Goal: Obtain resource: Download file/media

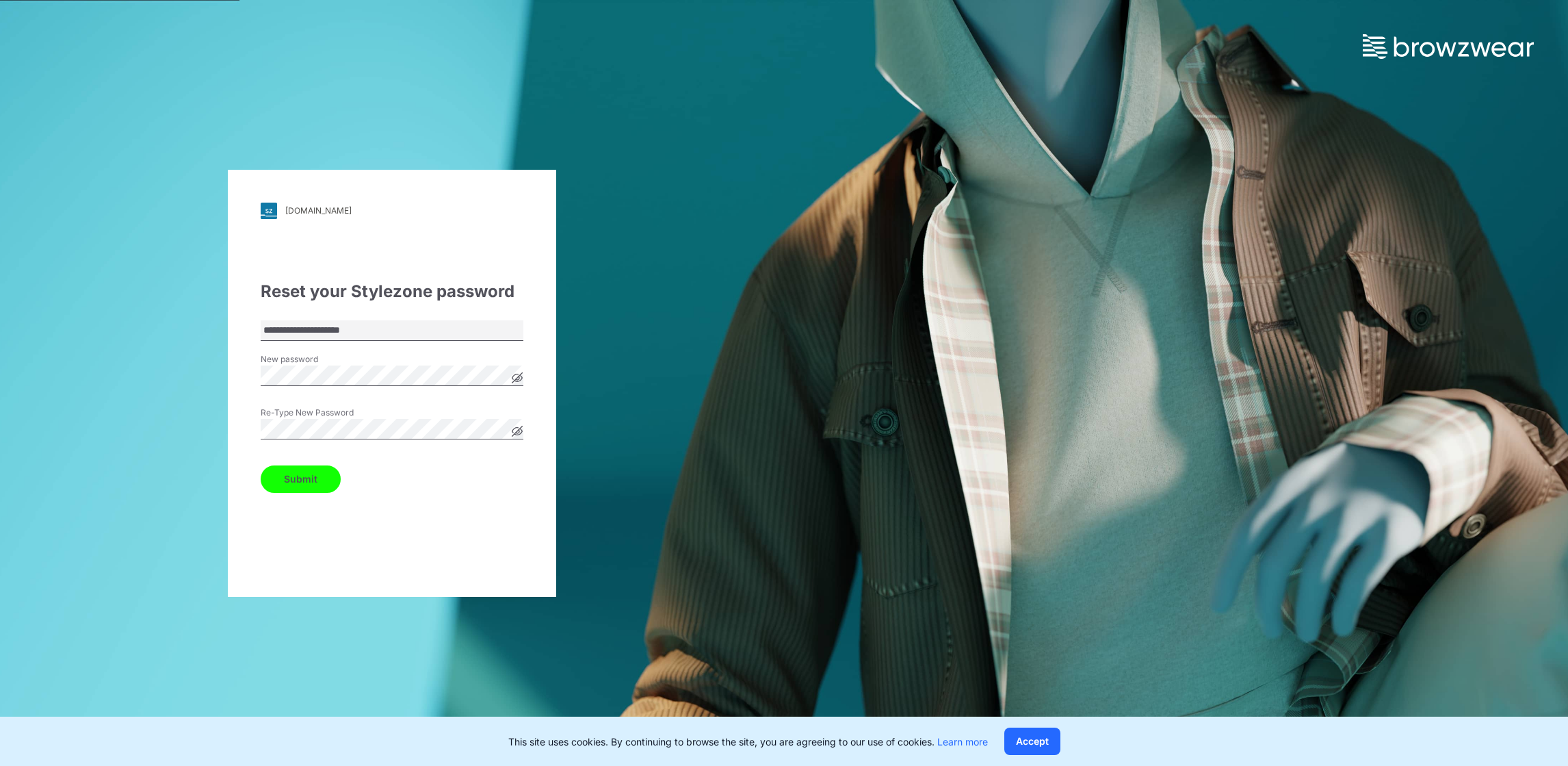
click at [306, 482] on button "Submit" at bounding box center [300, 478] width 80 height 27
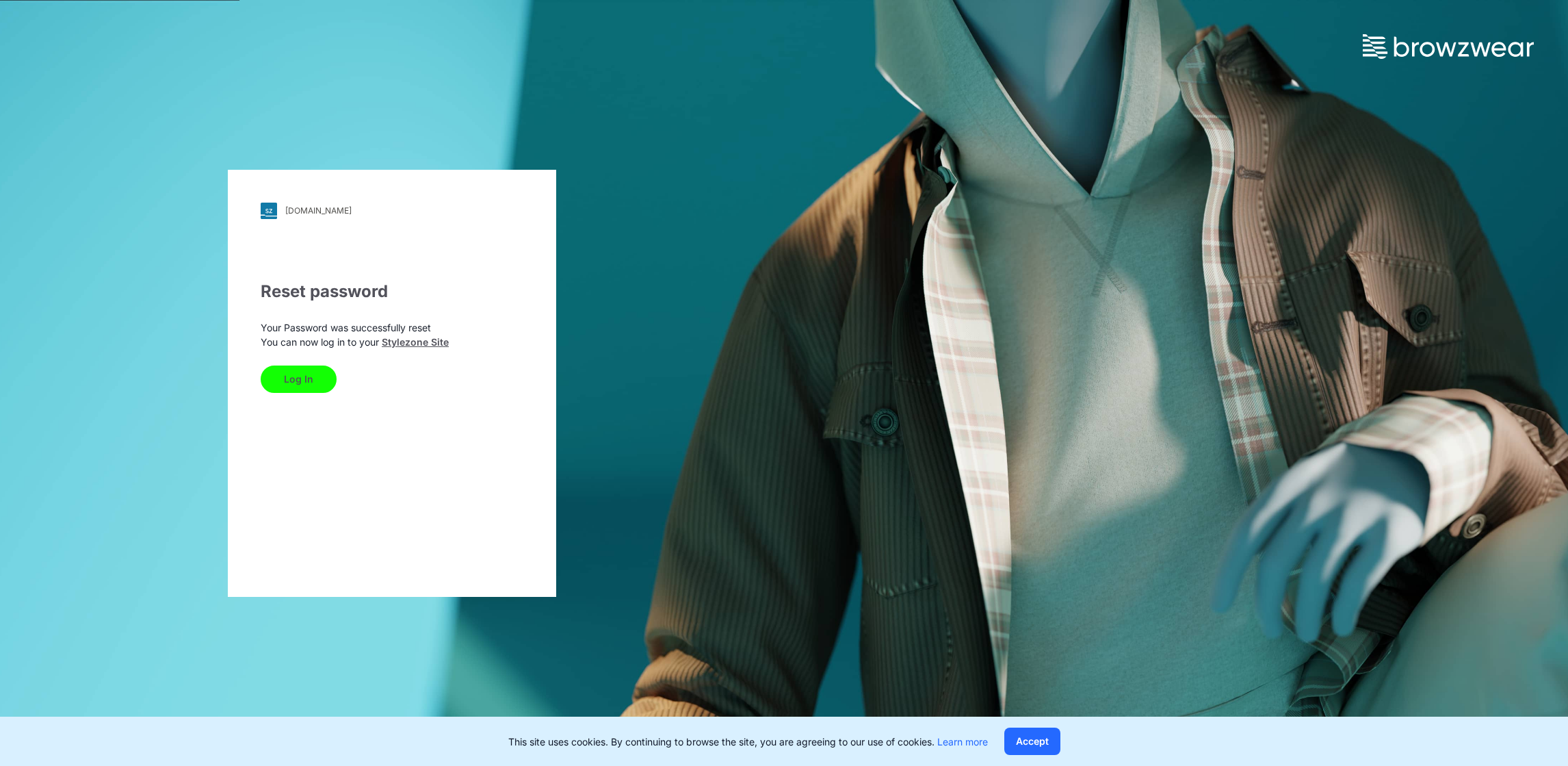
click at [295, 375] on button "Log In" at bounding box center [298, 379] width 76 height 27
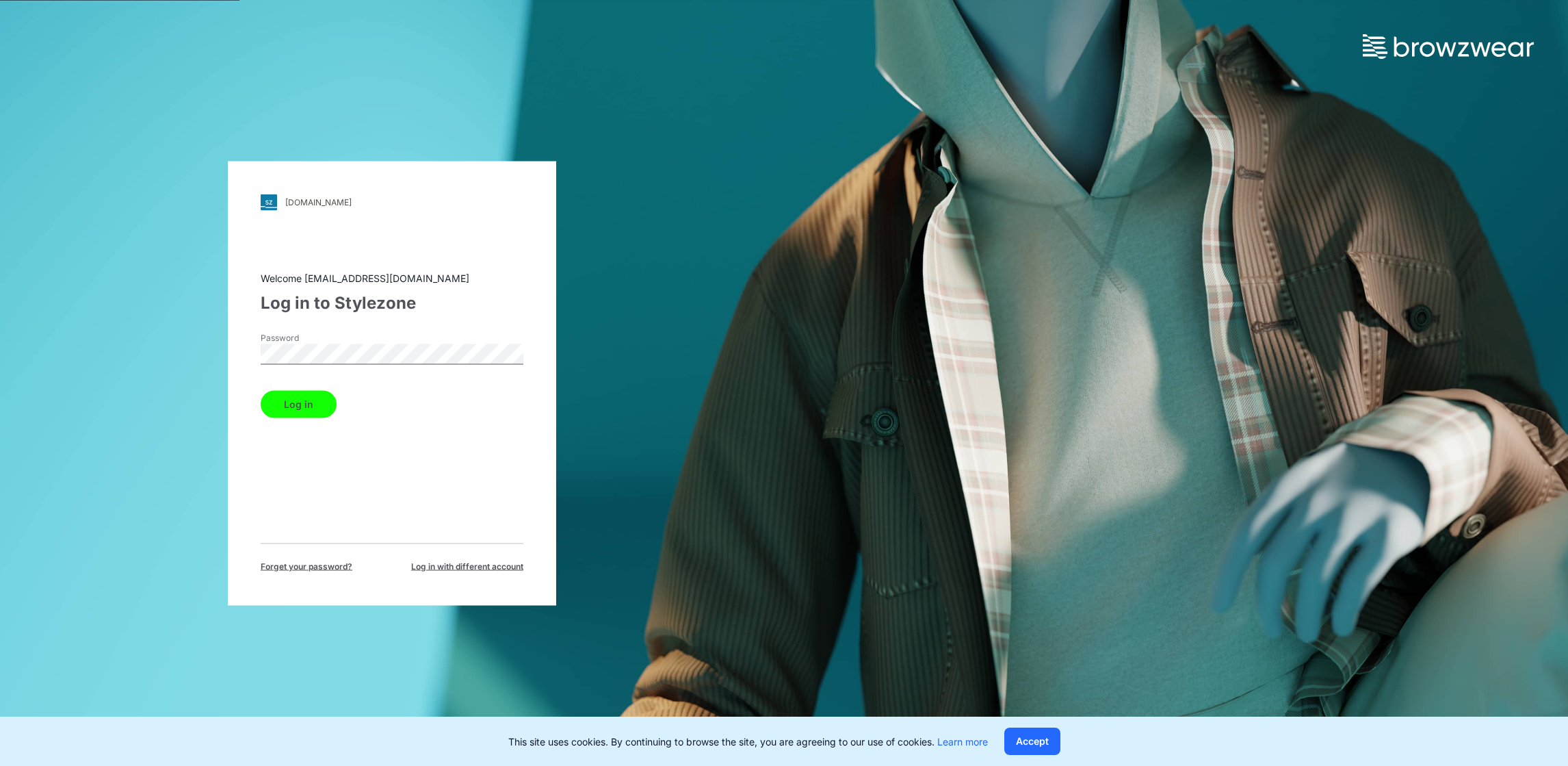
click at [275, 412] on button "Log in" at bounding box center [298, 404] width 76 height 27
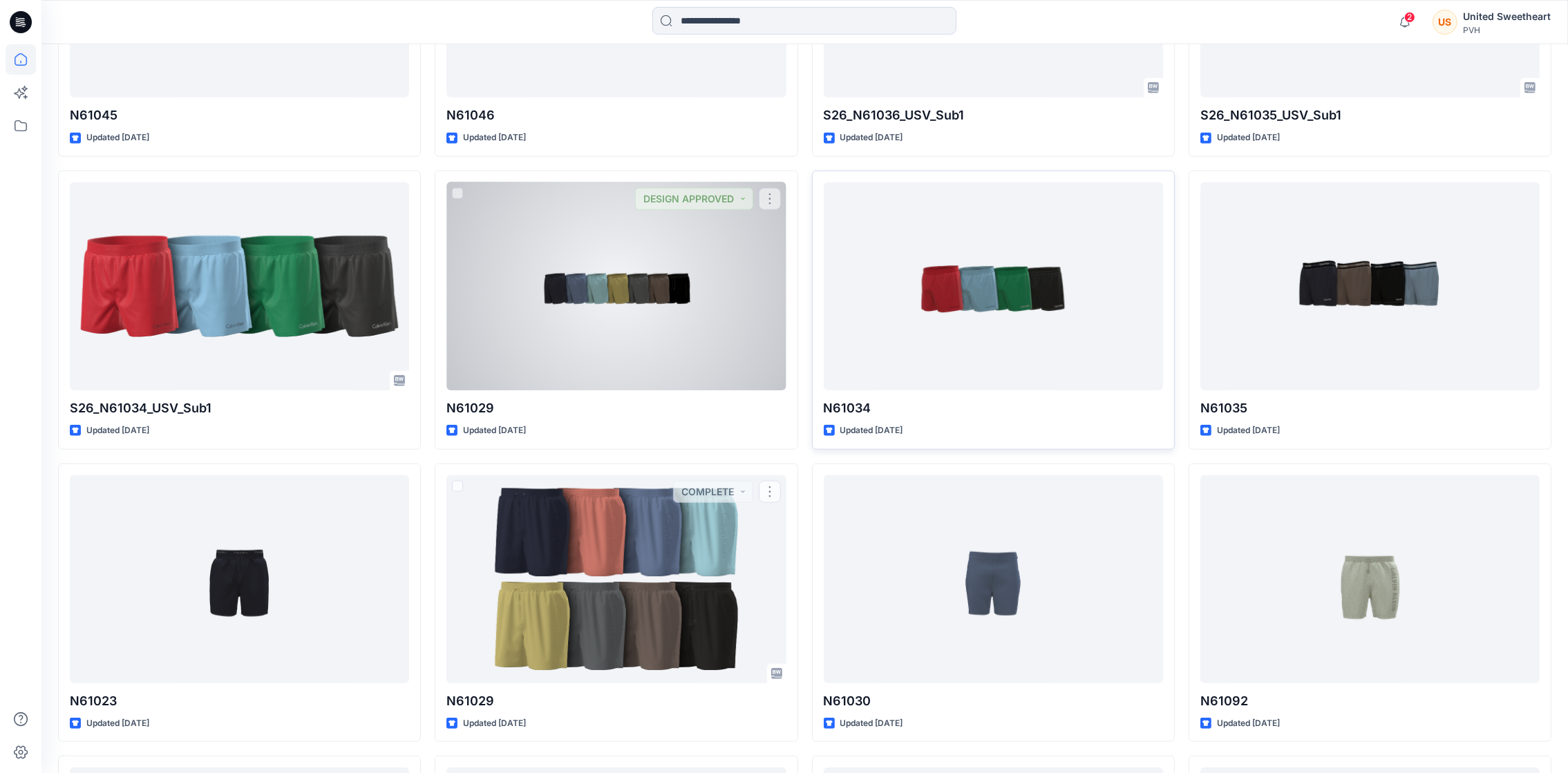
scroll to position [2029, 0]
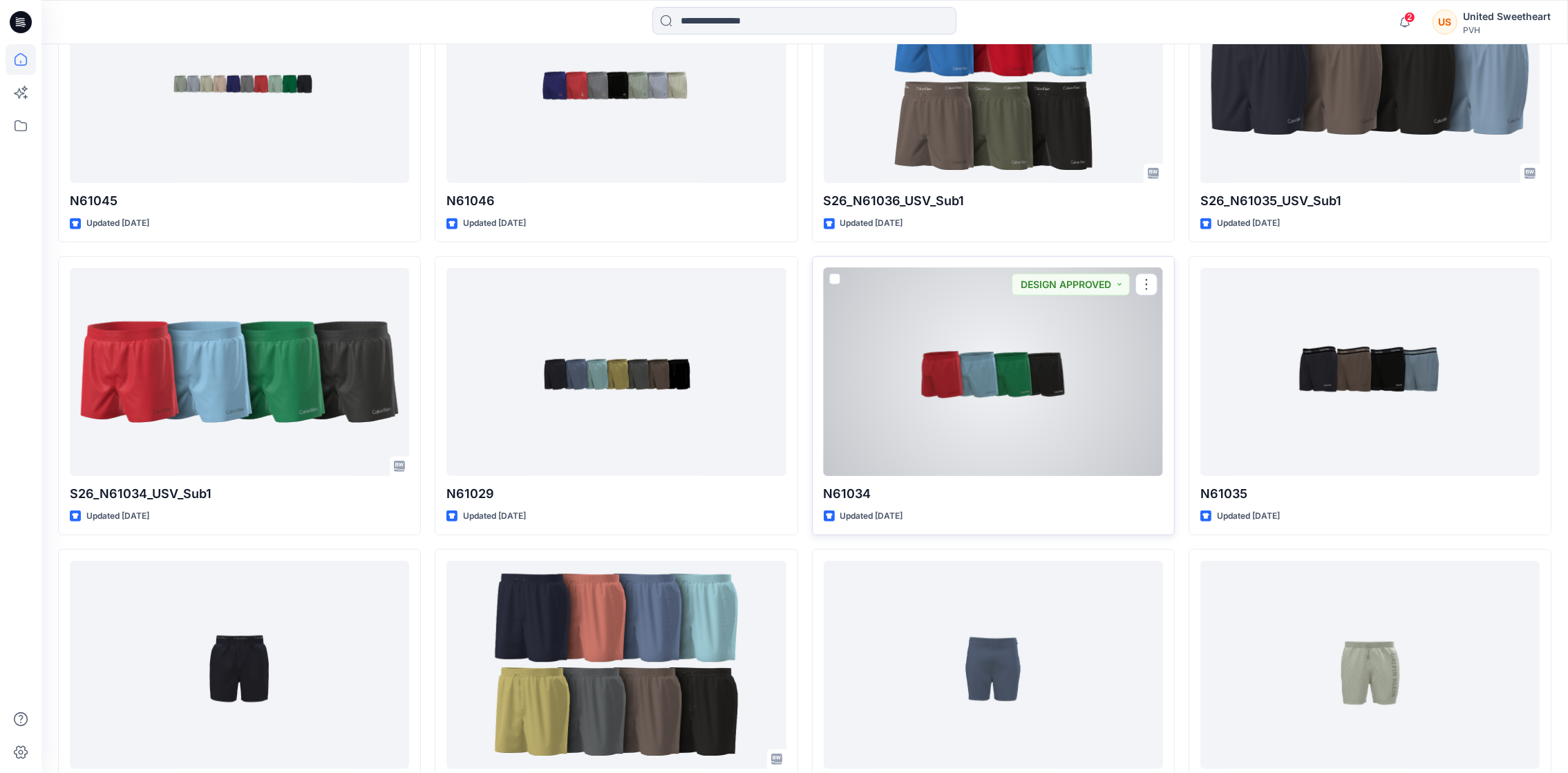
click at [1100, 451] on div at bounding box center [993, 372] width 339 height 208
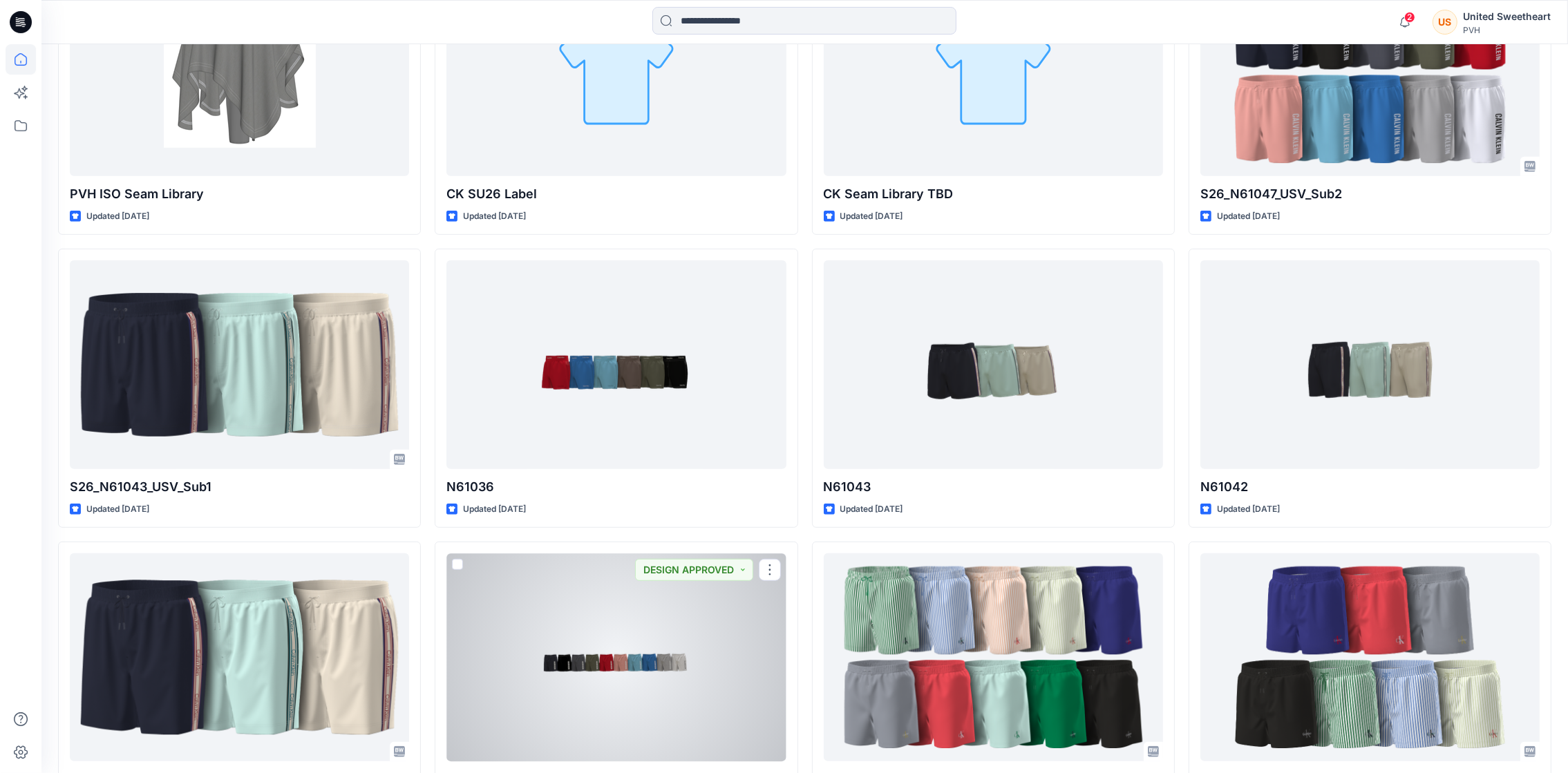
scroll to position [1097, 0]
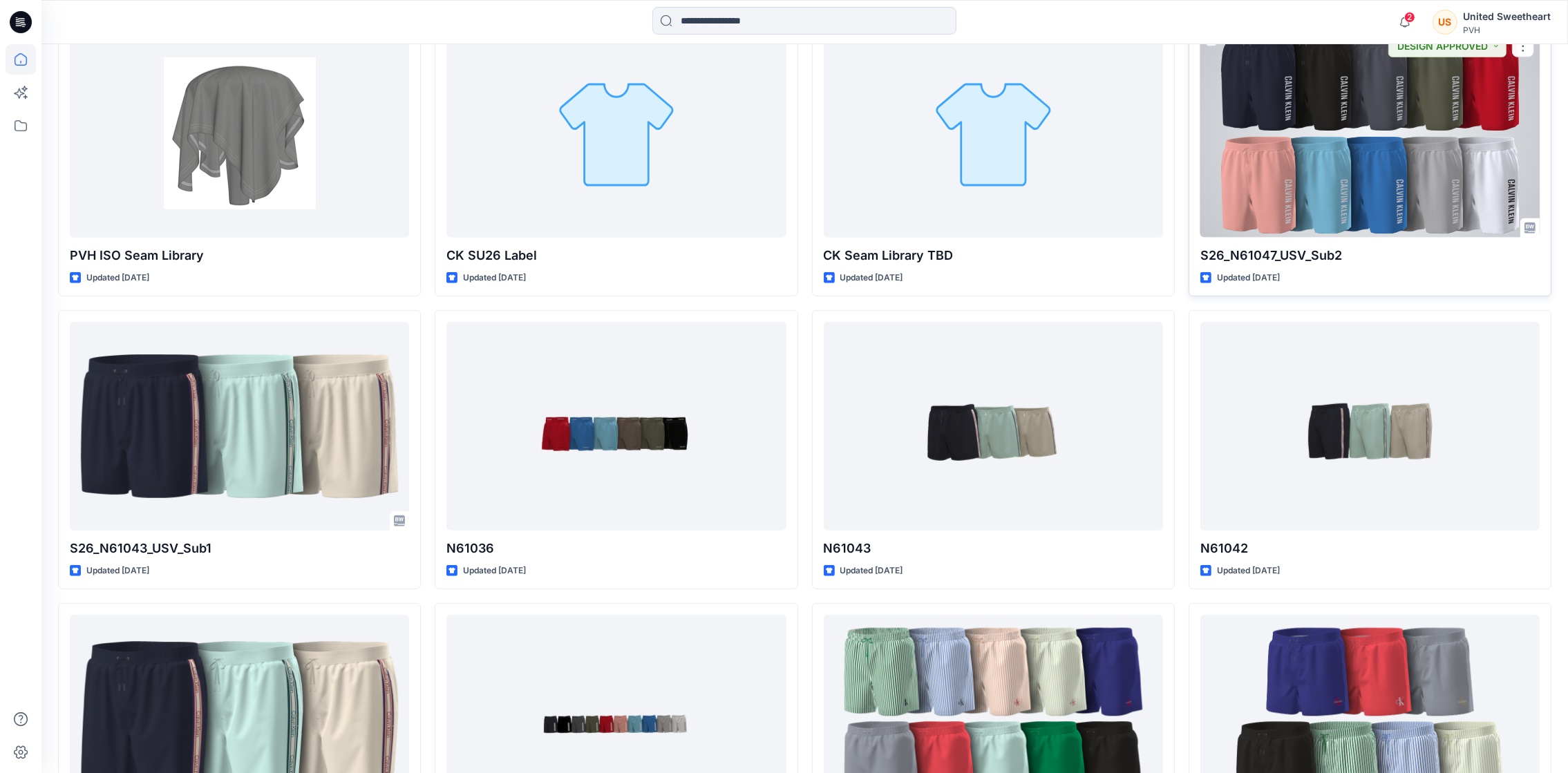
click at [1339, 155] on div at bounding box center [1370, 134] width 339 height 208
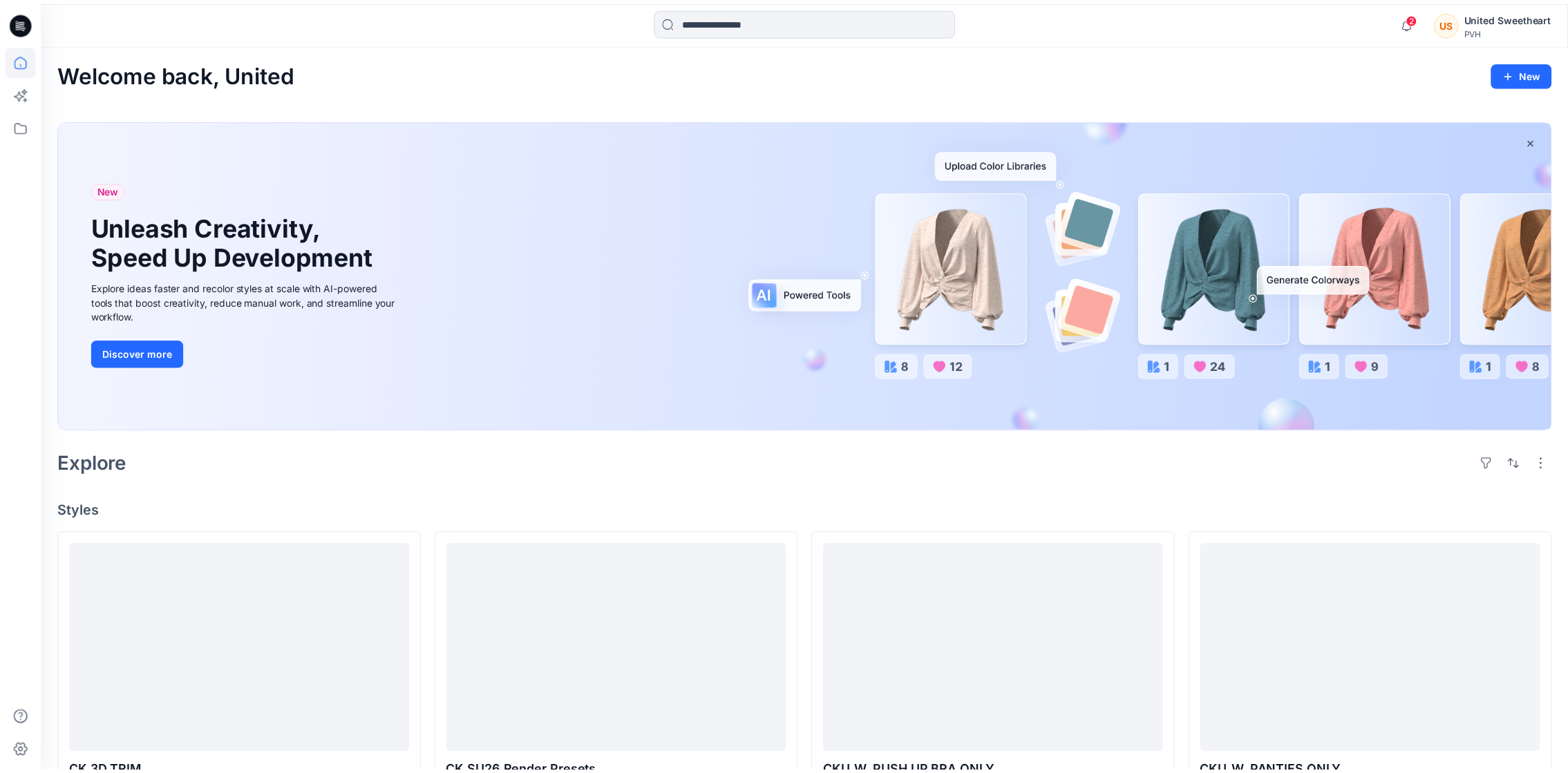
scroll to position [1097, 0]
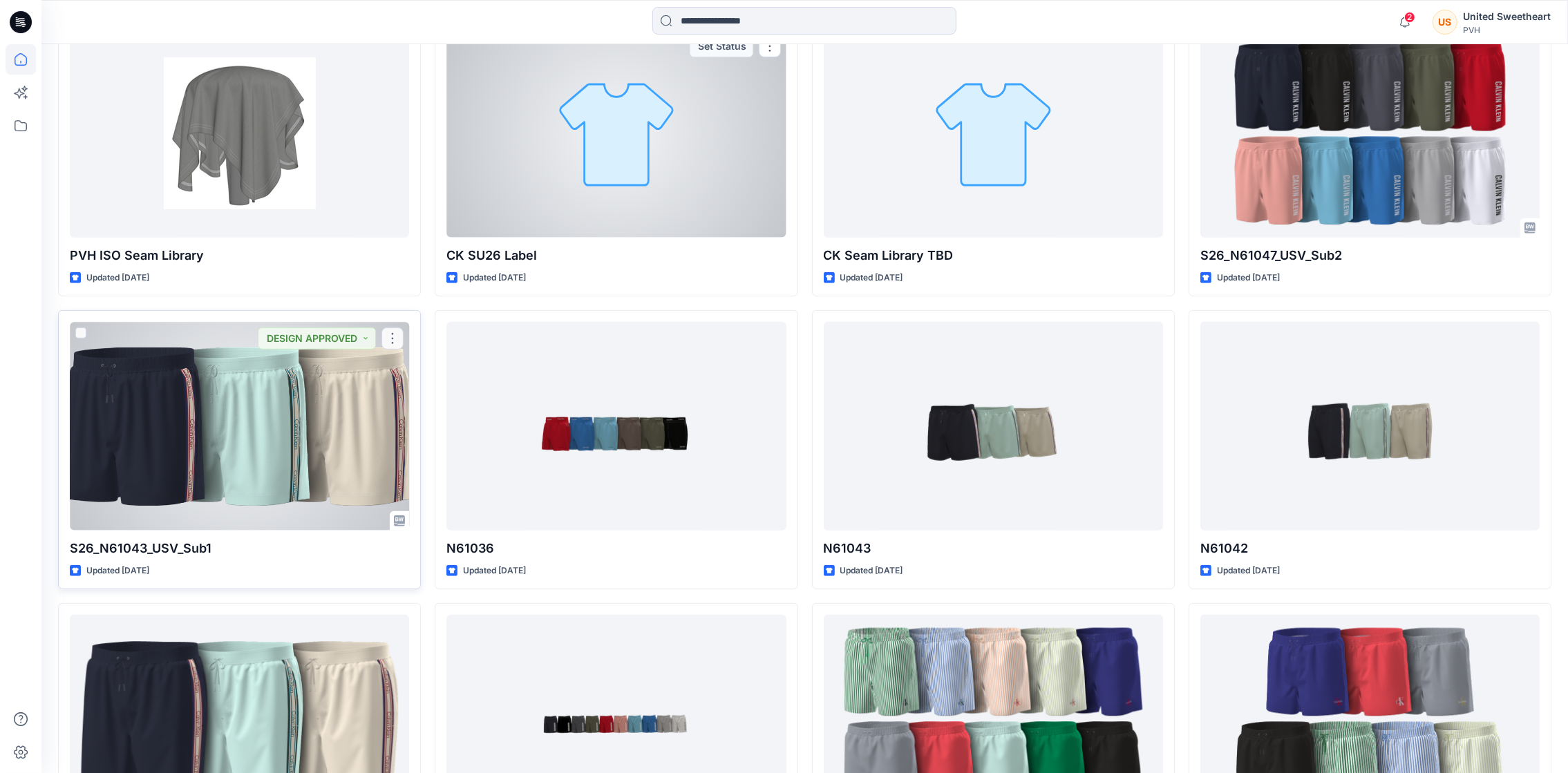
click at [244, 466] on div at bounding box center [239, 426] width 339 height 208
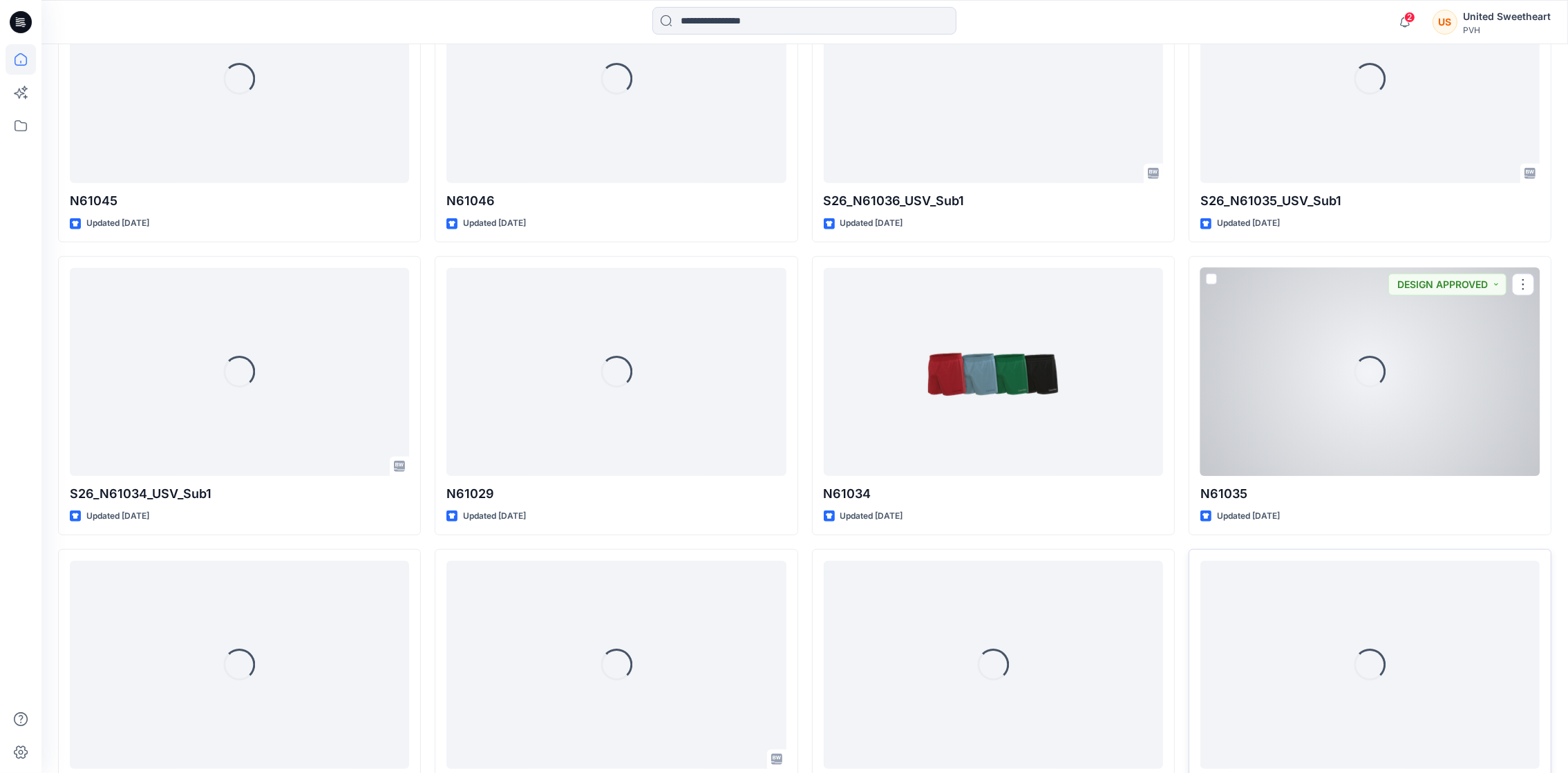
scroll to position [2444, 0]
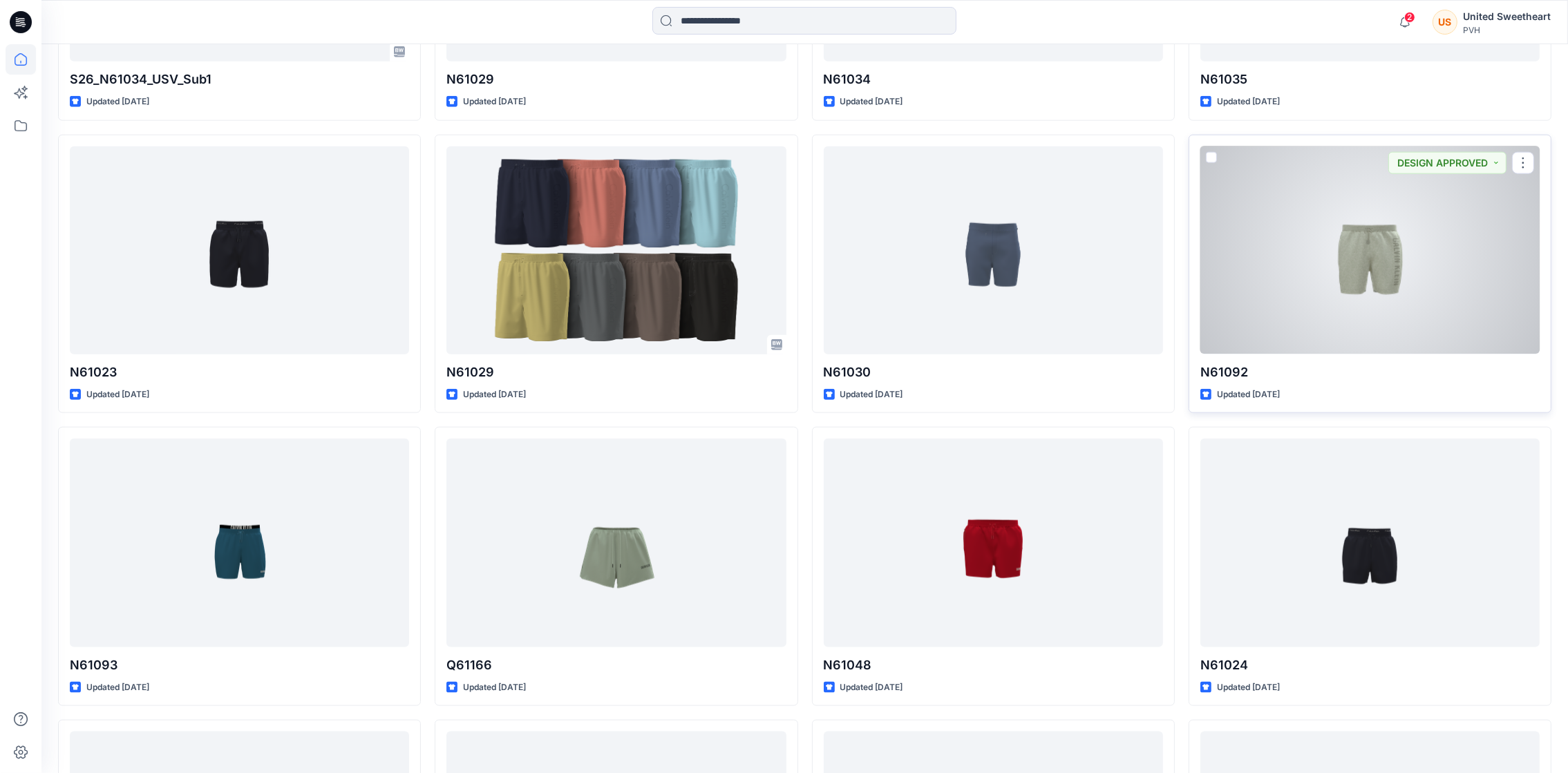
click at [1348, 290] on div at bounding box center [1370, 250] width 339 height 208
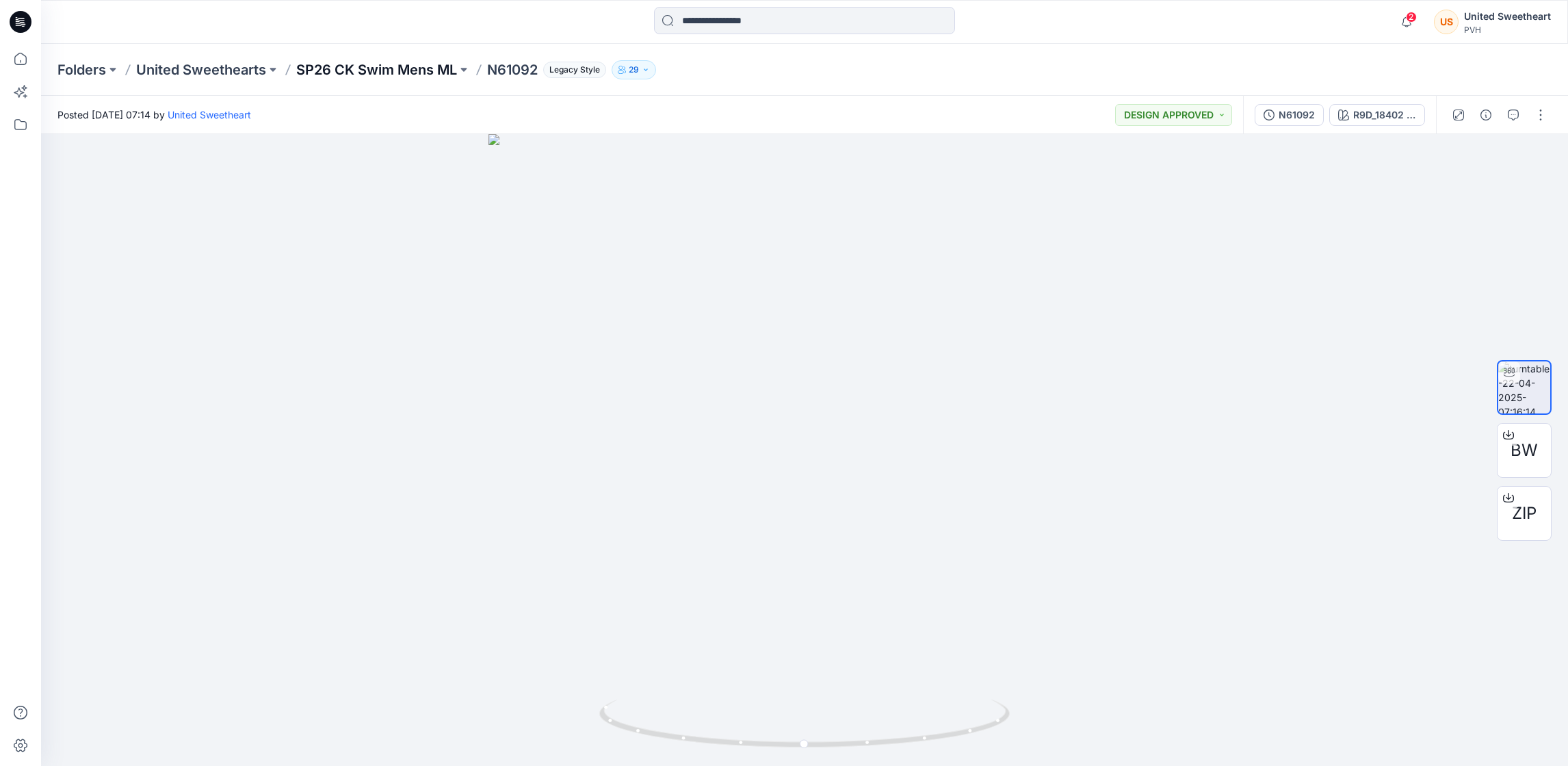
click at [417, 67] on p "SP26 CK Swim Mens ML" at bounding box center [376, 70] width 160 height 19
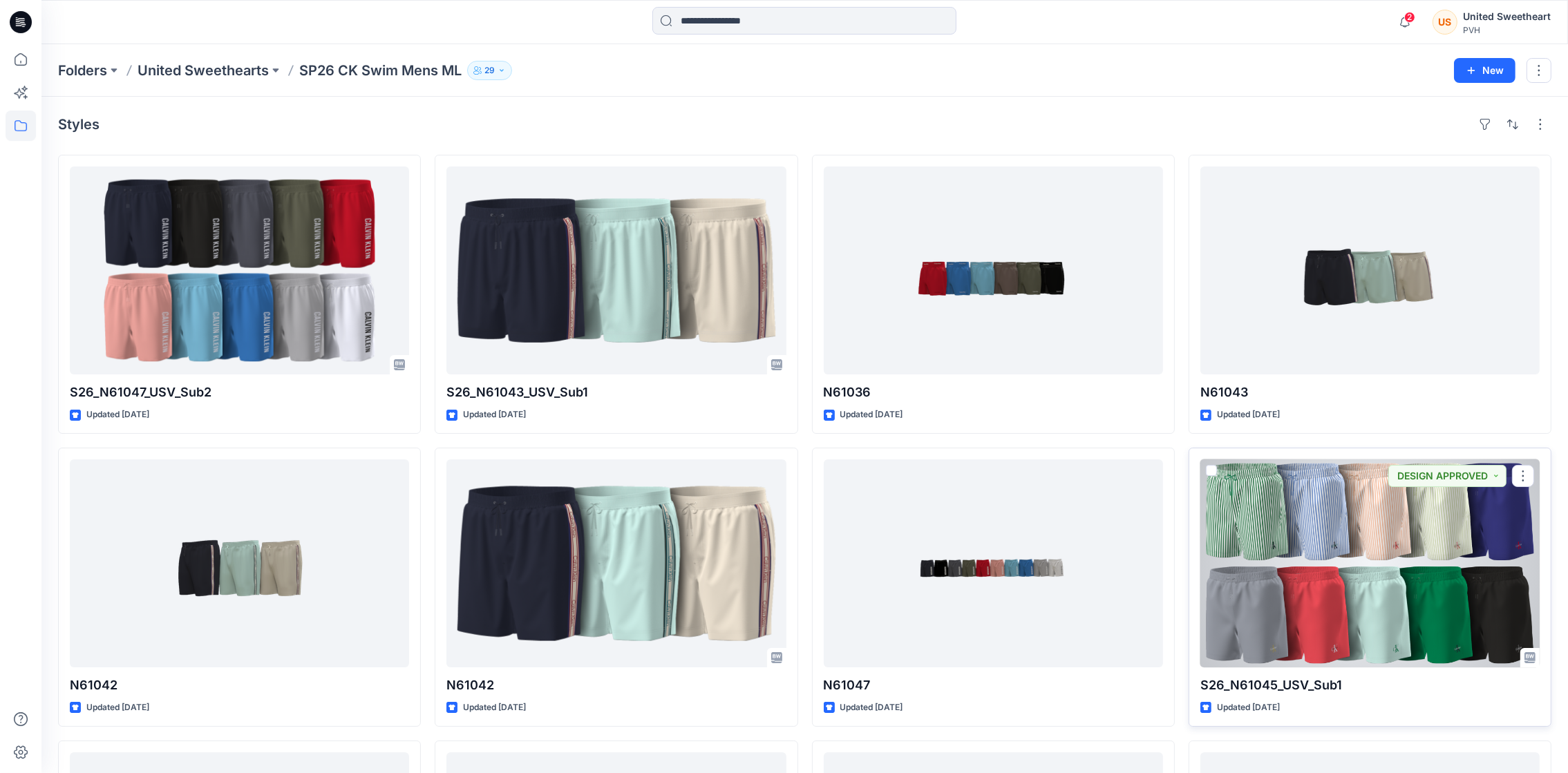
click at [1269, 580] on div at bounding box center [1370, 563] width 339 height 208
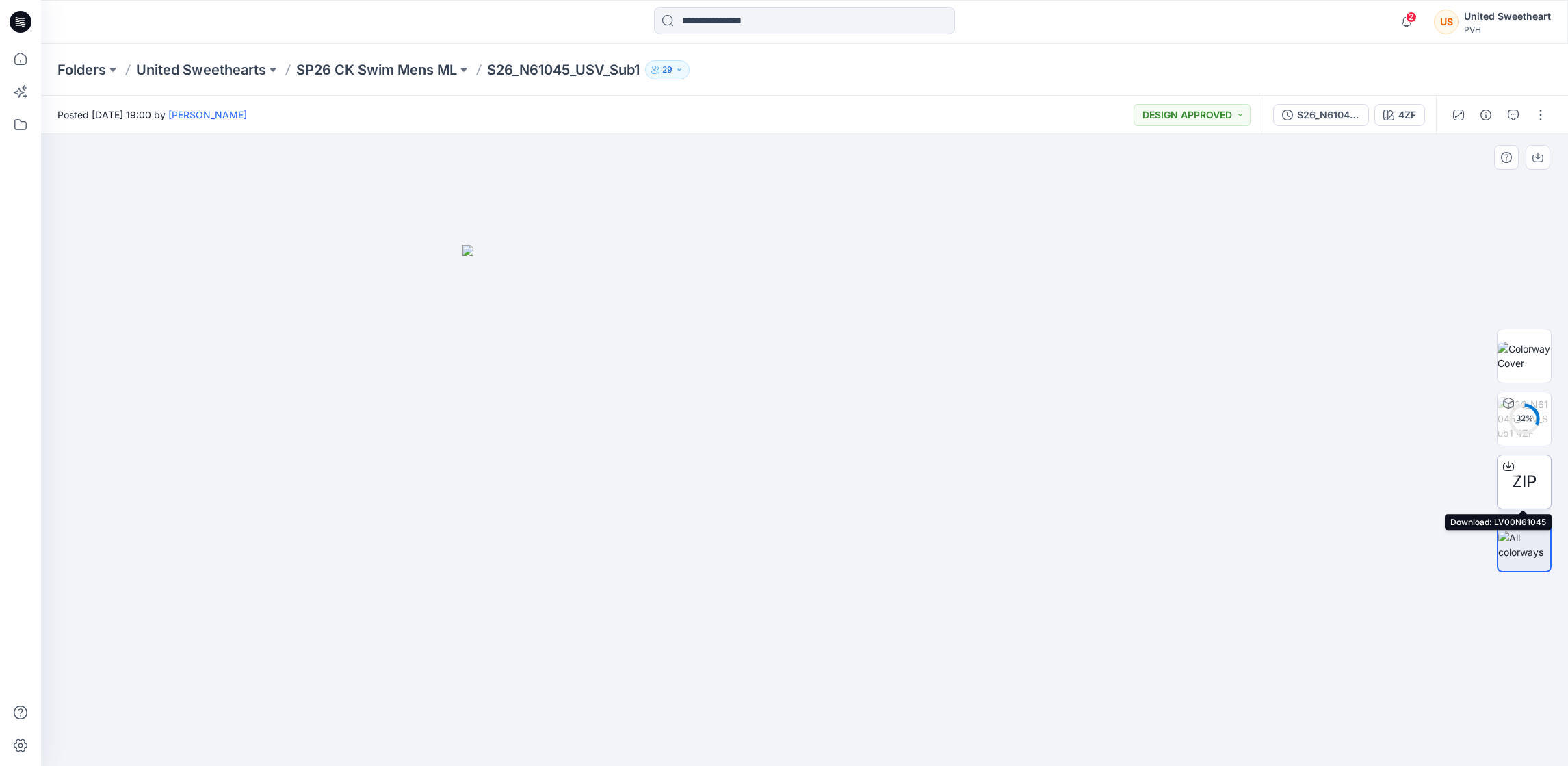
click at [1533, 478] on span "ZIP" at bounding box center [1524, 482] width 25 height 25
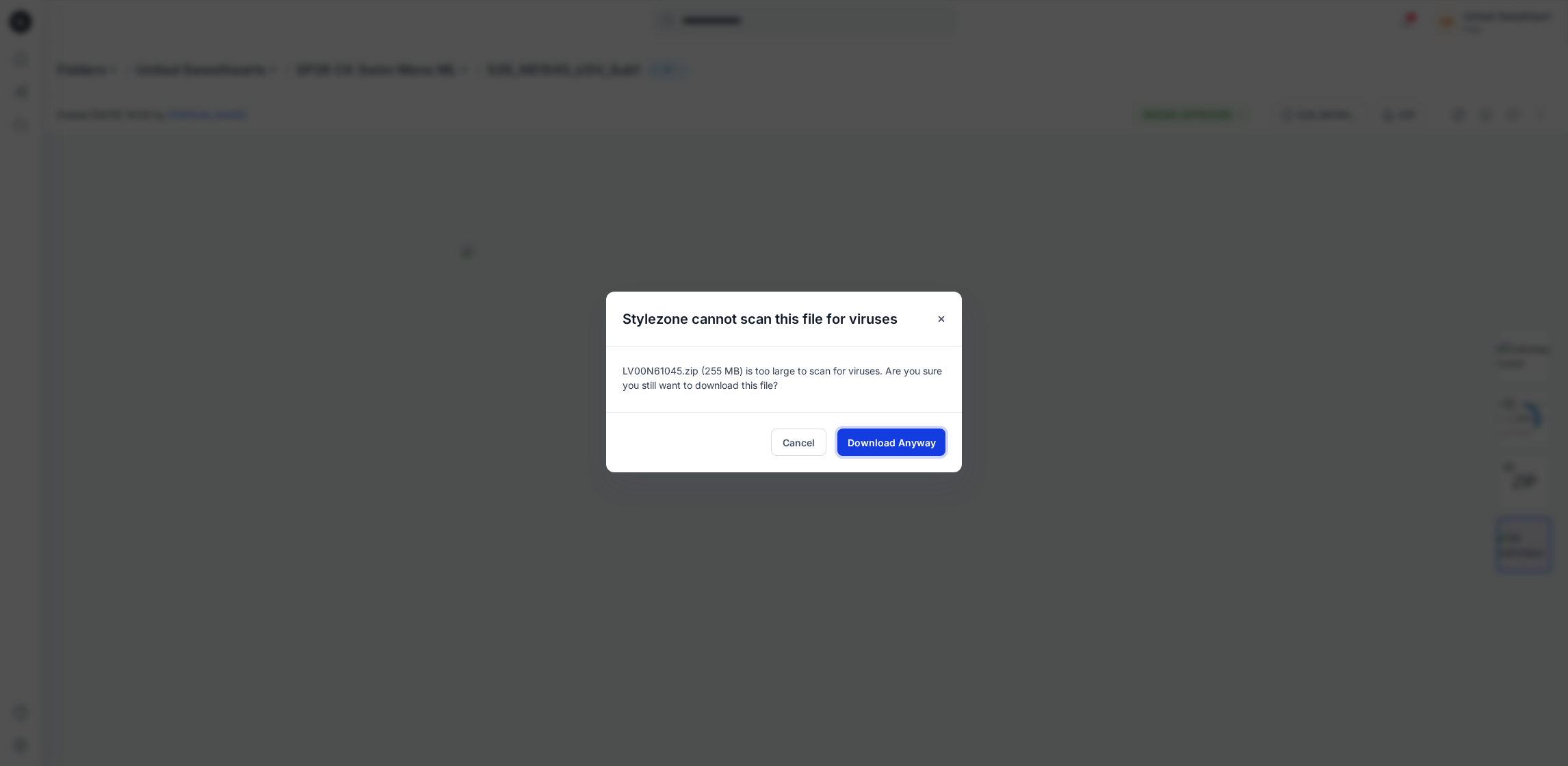
click at [901, 444] on span "Download Anyway" at bounding box center [892, 442] width 89 height 14
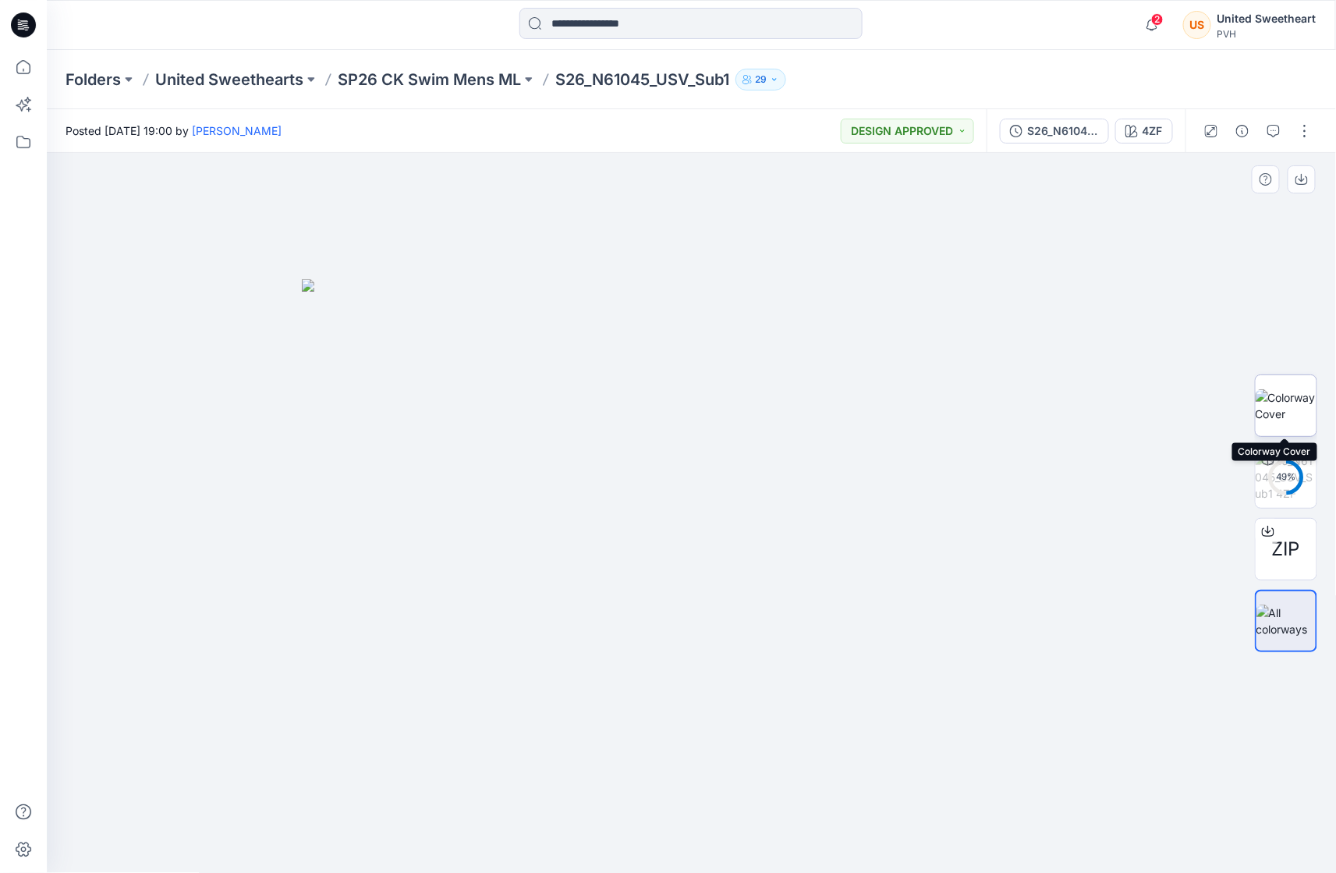
click at [1294, 399] on img at bounding box center [1286, 405] width 61 height 33
drag, startPoint x: 957, startPoint y: 481, endPoint x: 620, endPoint y: 429, distance: 340.9
click at [620, 429] on div at bounding box center [692, 513] width 1290 height 721
drag, startPoint x: 786, startPoint y: 526, endPoint x: 1040, endPoint y: 523, distance: 254.3
click at [1041, 523] on div at bounding box center [692, 513] width 1290 height 721
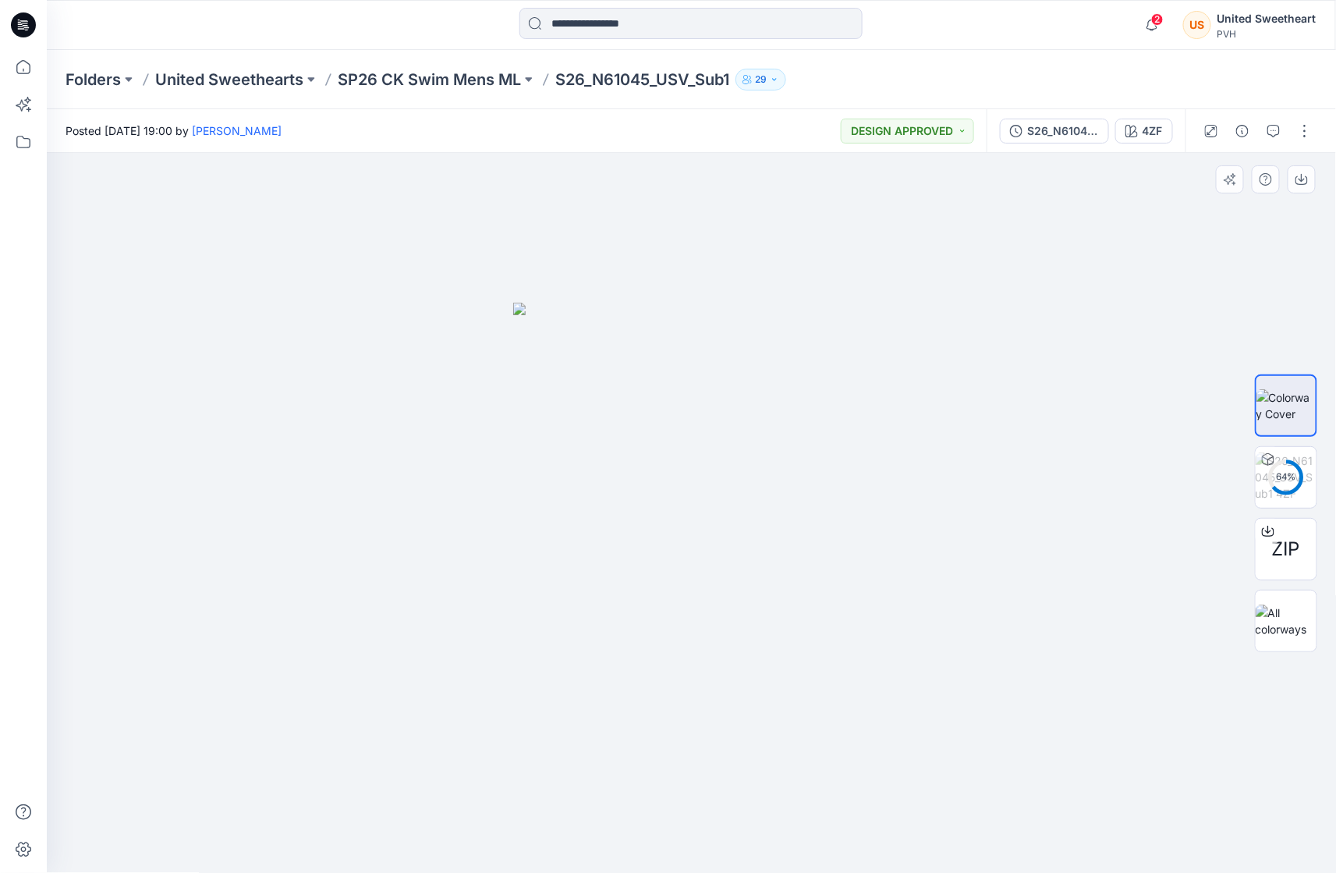
drag, startPoint x: 788, startPoint y: 450, endPoint x: 647, endPoint y: 401, distance: 149.5
click at [574, 365] on img at bounding box center [691, 588] width 357 height 570
drag, startPoint x: 743, startPoint y: 415, endPoint x: 684, endPoint y: 454, distance: 70.3
click at [822, 476] on img at bounding box center [691, 588] width 357 height 570
drag, startPoint x: 787, startPoint y: 507, endPoint x: 768, endPoint y: 417, distance: 92.4
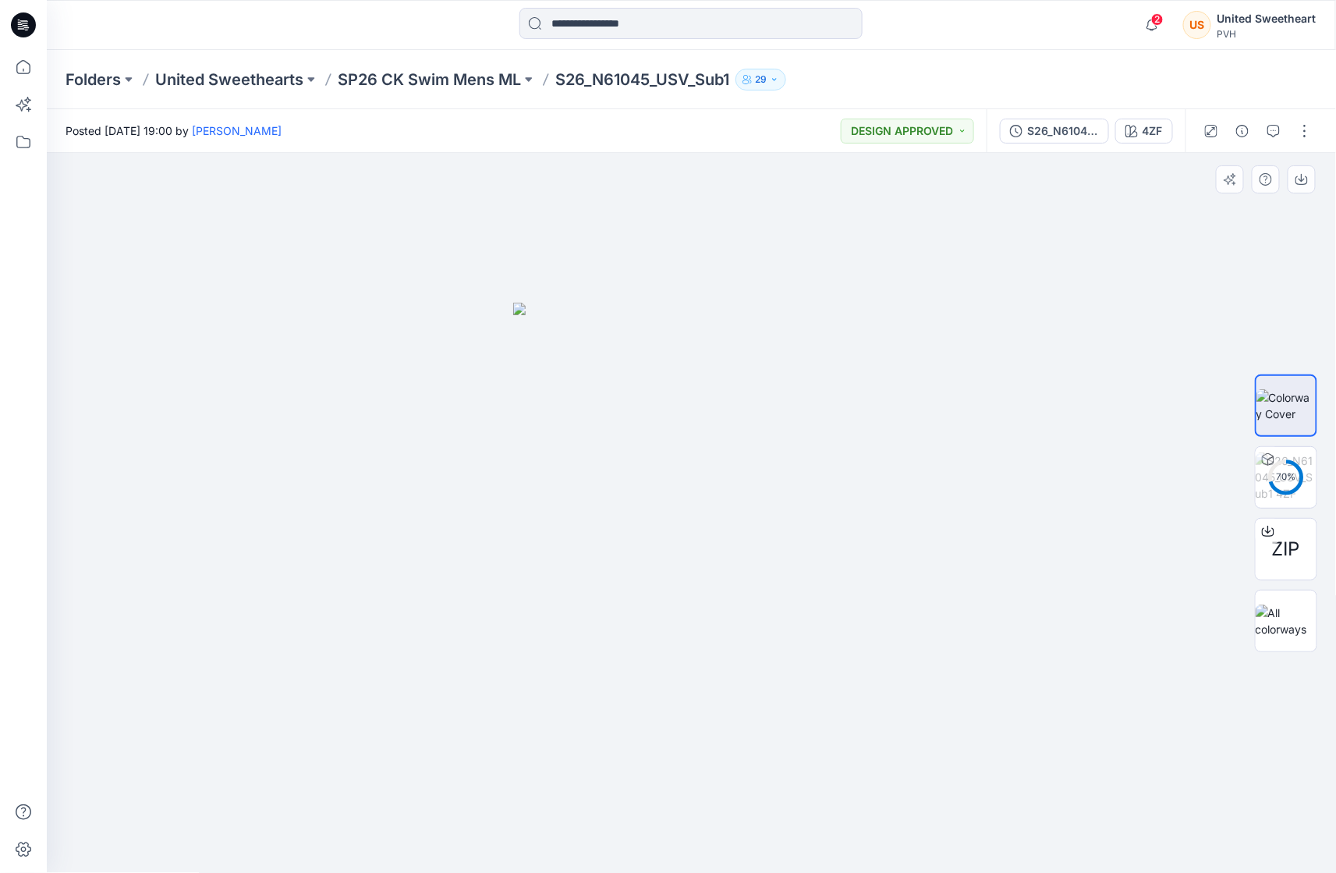
click at [691, 459] on img at bounding box center [691, 588] width 357 height 570
click at [1297, 481] on img at bounding box center [1286, 476] width 61 height 49
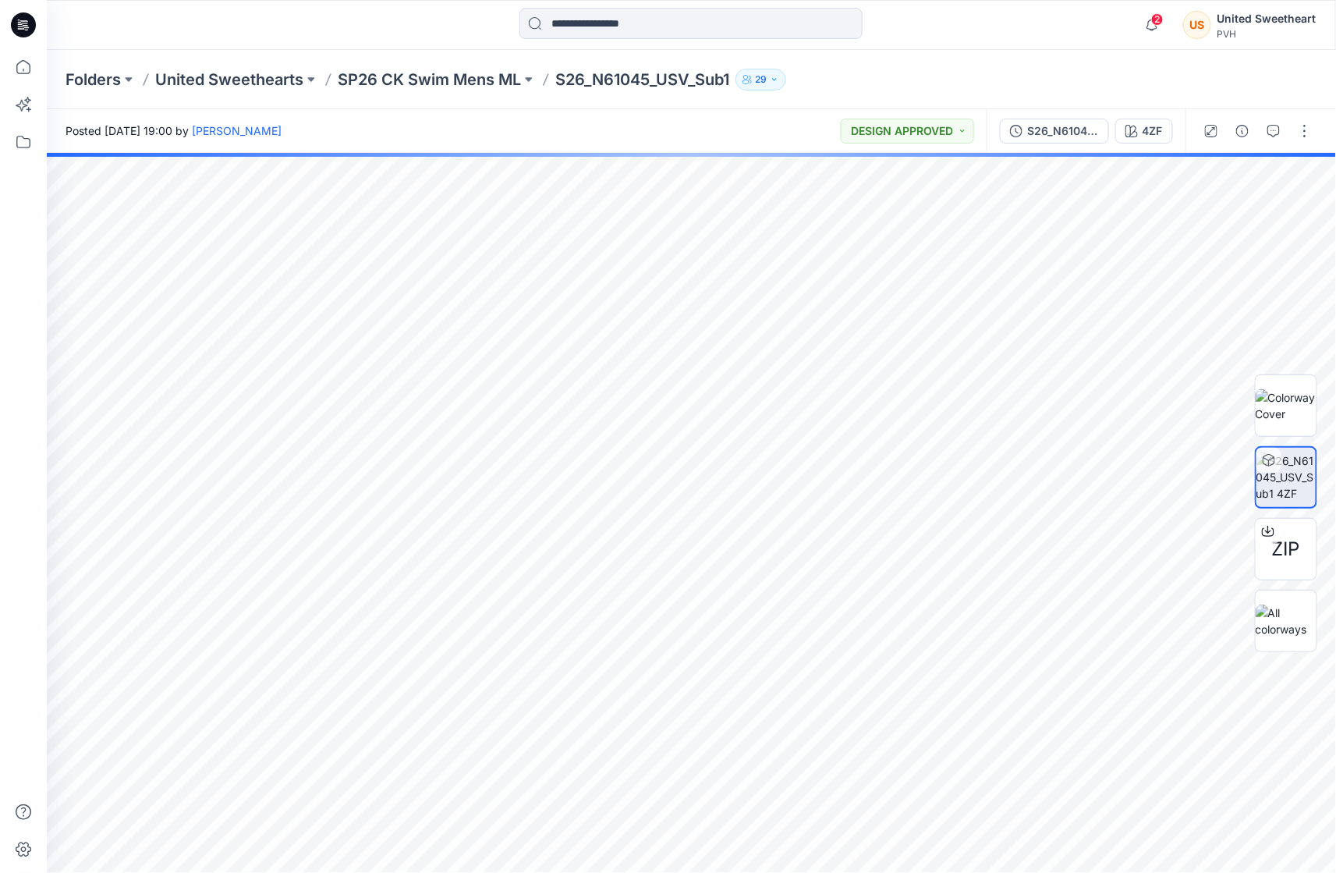
click at [1294, 412] on img at bounding box center [1286, 405] width 61 height 33
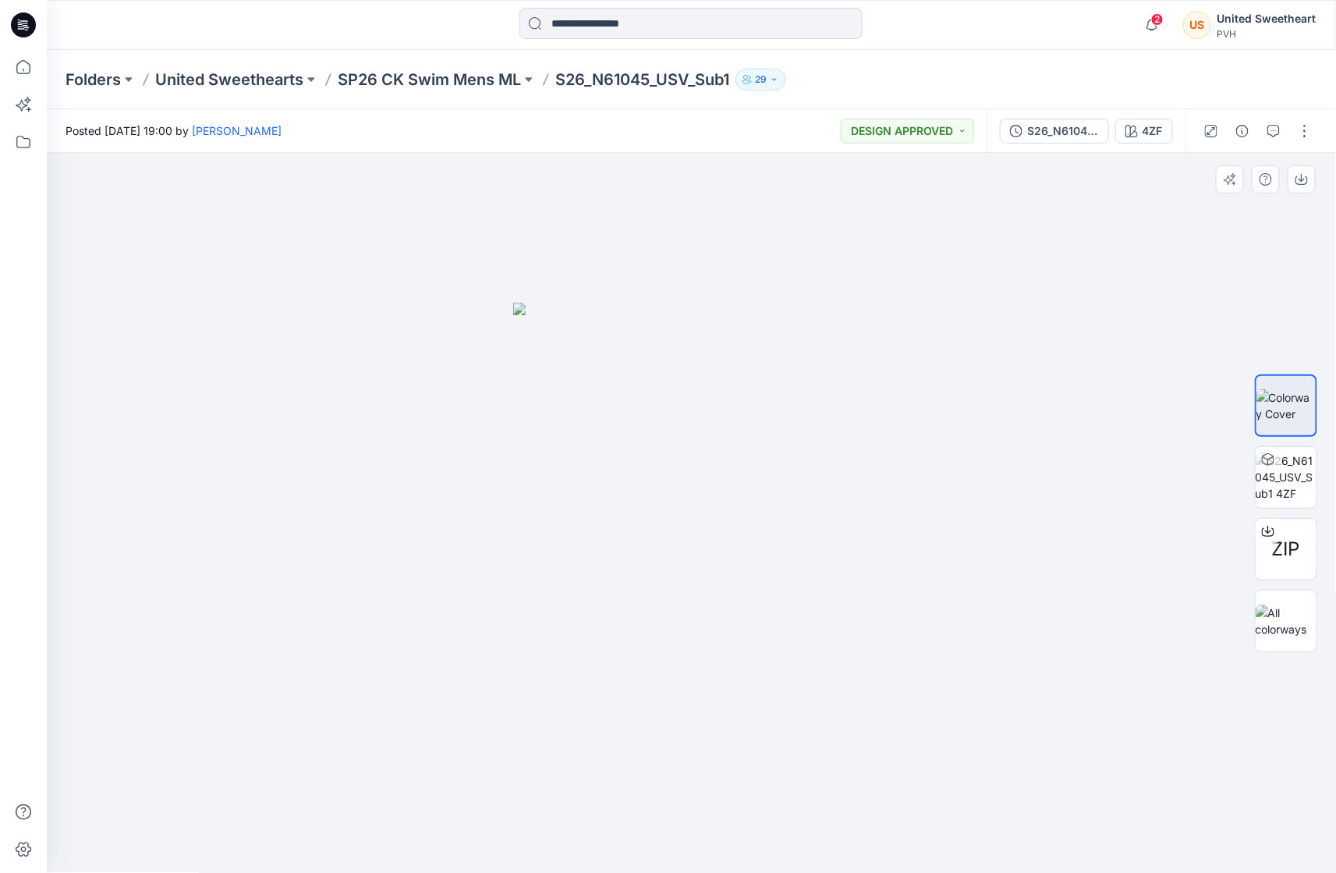
drag, startPoint x: 783, startPoint y: 439, endPoint x: 910, endPoint y: 366, distance: 146.8
click at [910, 366] on div at bounding box center [692, 513] width 1290 height 721
drag, startPoint x: 870, startPoint y: 505, endPoint x: 630, endPoint y: 446, distance: 246.5
click at [639, 446] on div at bounding box center [692, 513] width 1290 height 721
drag, startPoint x: 814, startPoint y: 539, endPoint x: 715, endPoint y: 495, distance: 107.9
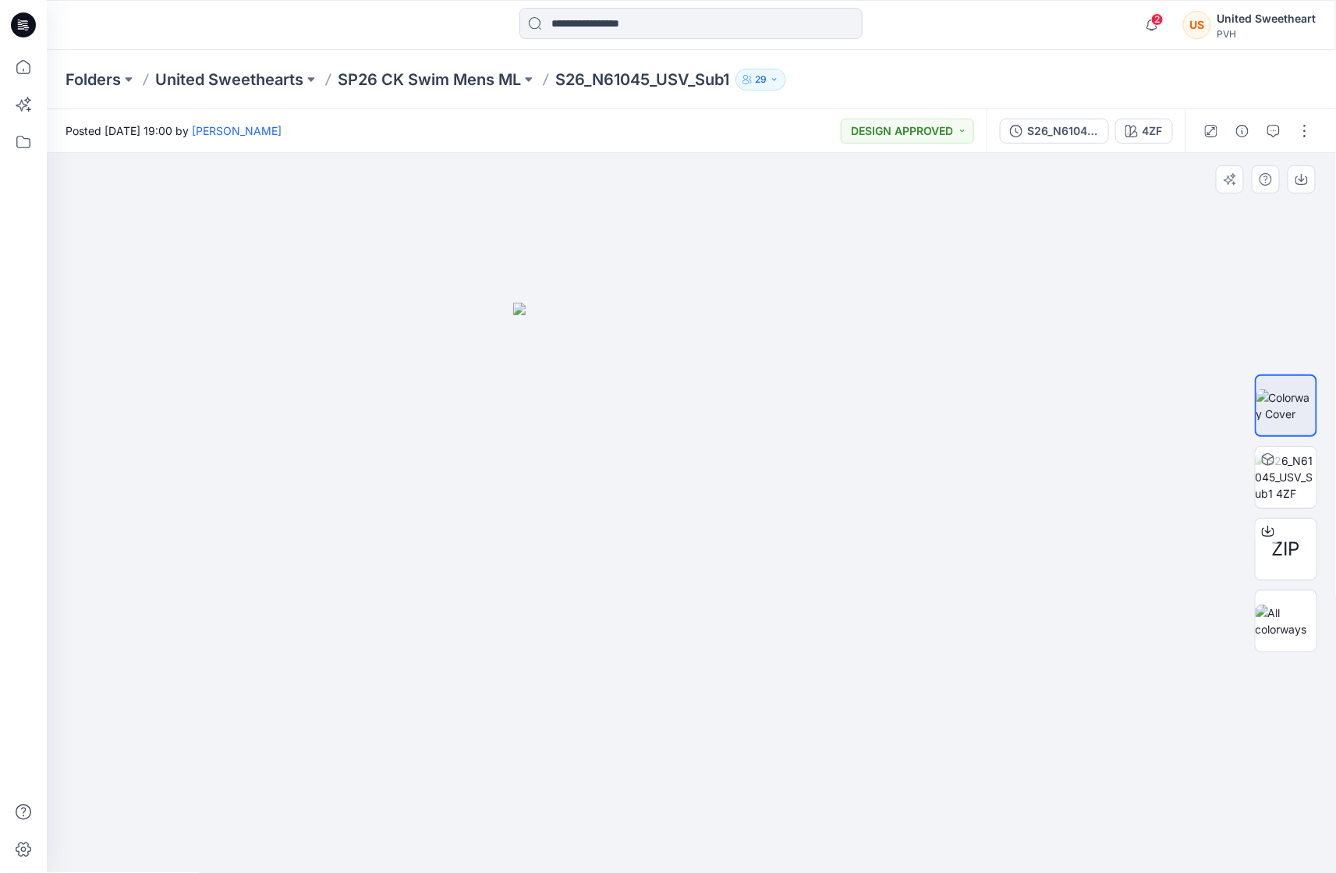
click at [738, 509] on img at bounding box center [691, 588] width 357 height 570
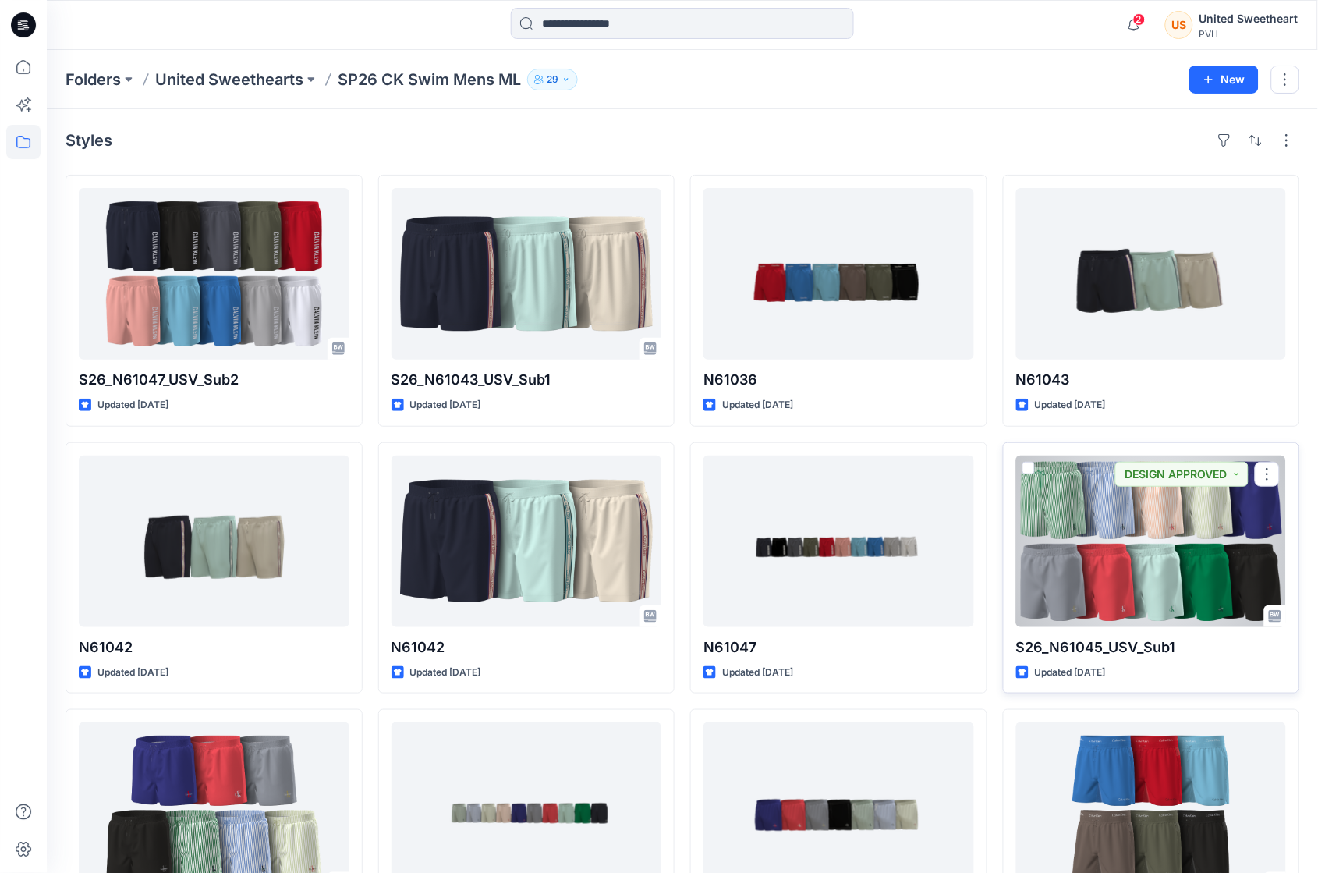
click at [1144, 580] on div at bounding box center [1151, 542] width 271 height 172
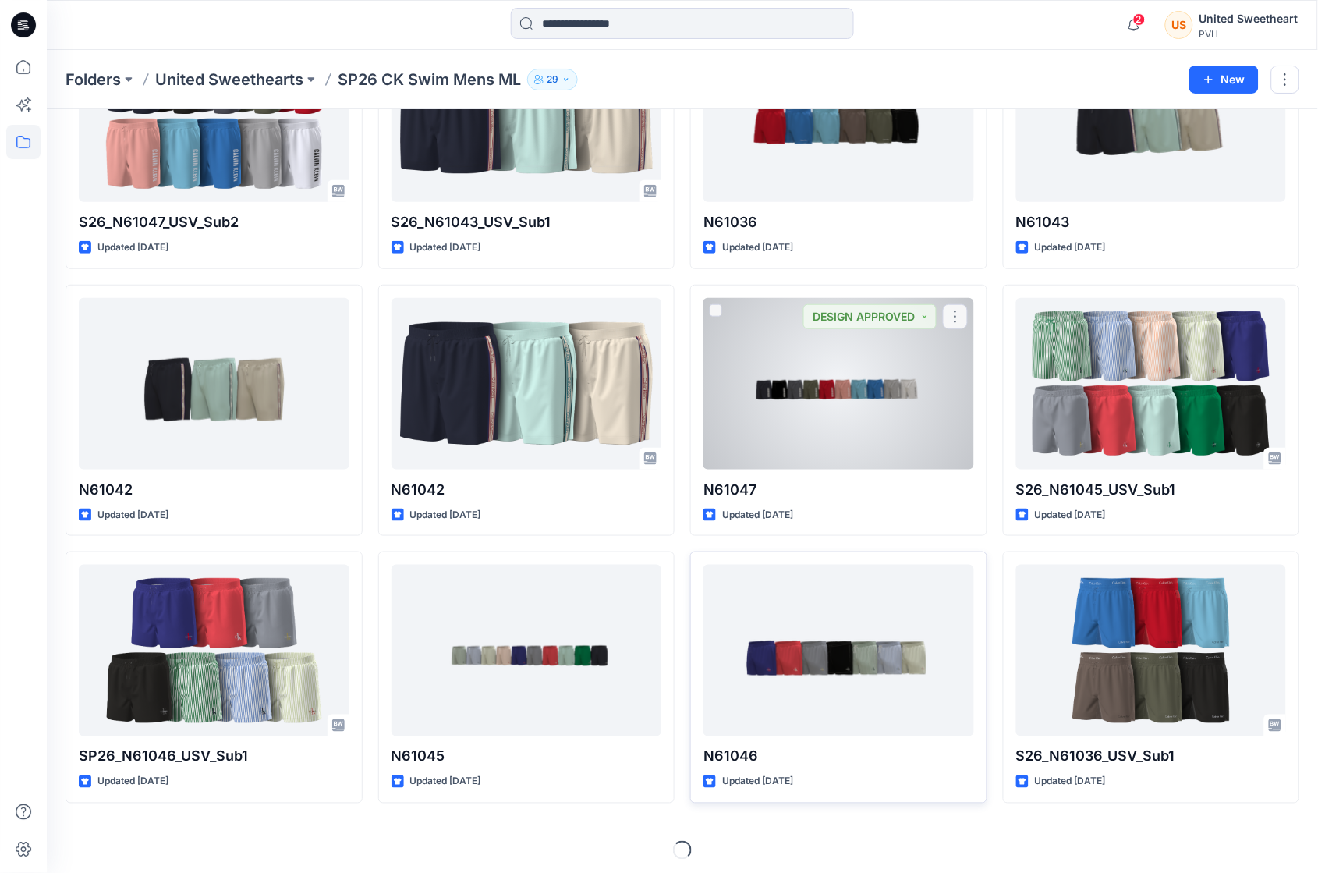
scroll to position [163, 0]
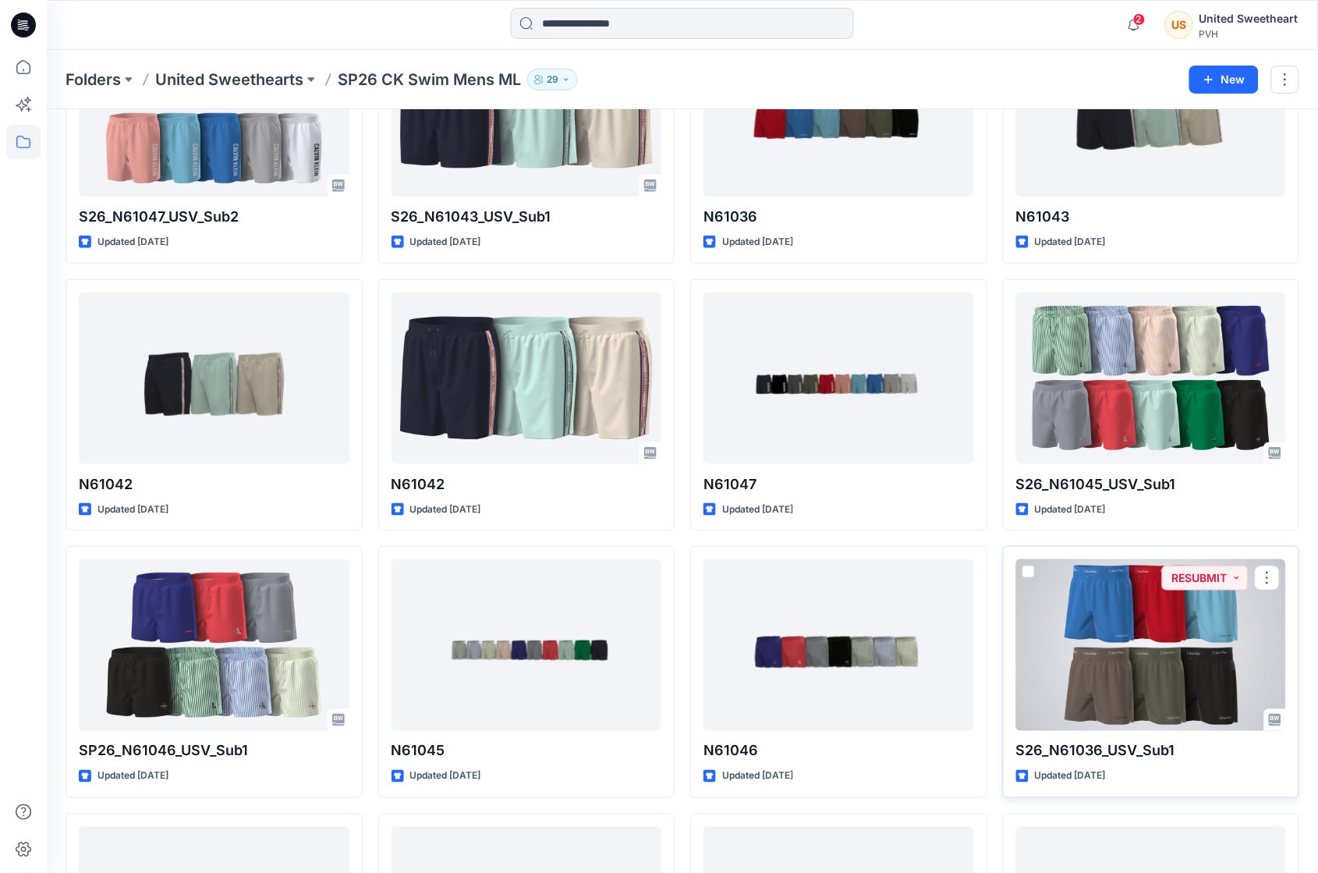
click at [1111, 666] on div at bounding box center [1151, 645] width 271 height 172
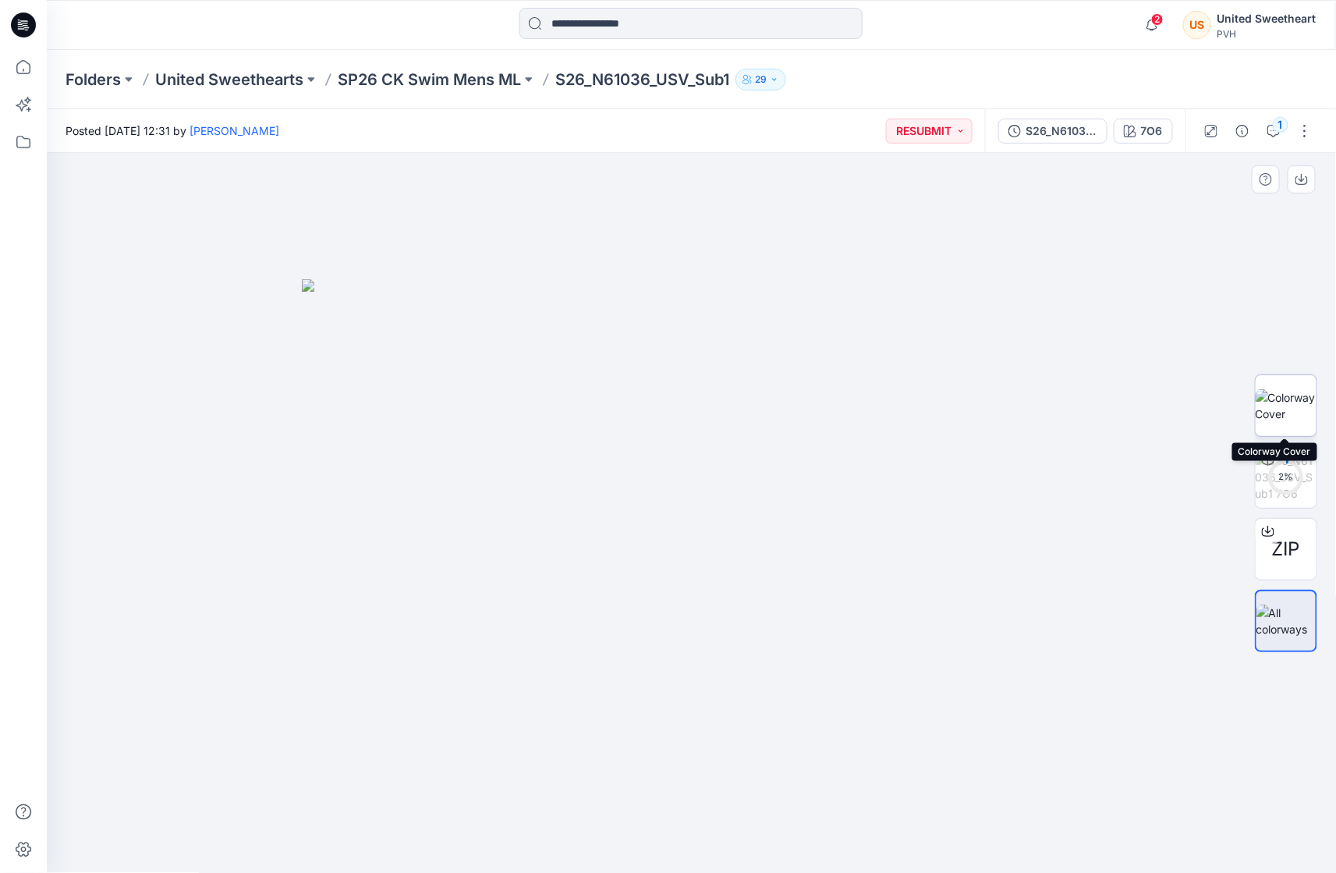
click at [1297, 417] on img at bounding box center [1286, 405] width 61 height 33
drag, startPoint x: 788, startPoint y: 471, endPoint x: 527, endPoint y: 439, distance: 263.3
click at [526, 437] on img at bounding box center [691, 595] width 351 height 556
click at [694, 523] on img at bounding box center [691, 595] width 351 height 556
click at [1284, 553] on span "ZIP" at bounding box center [1286, 549] width 28 height 28
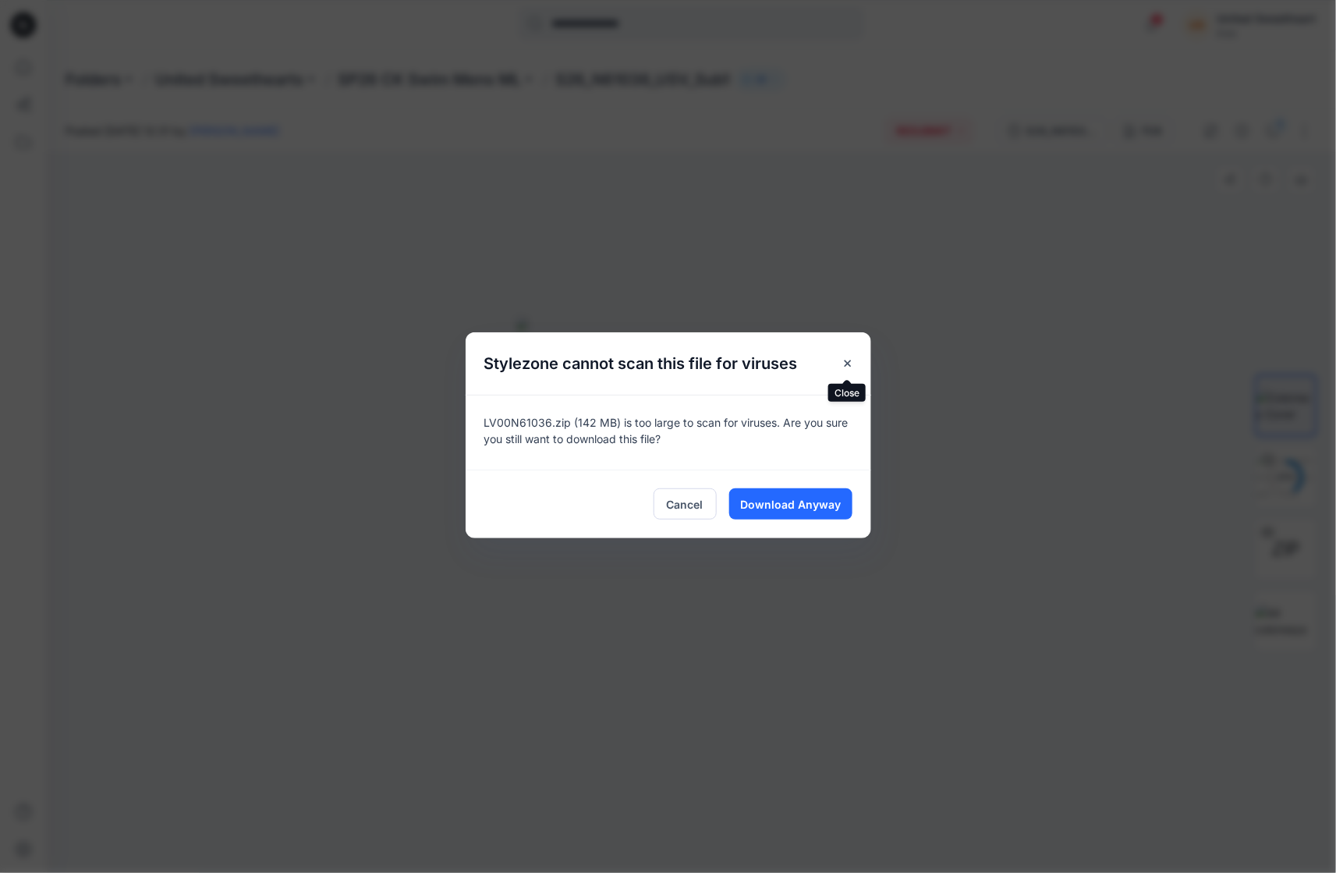
drag, startPoint x: 850, startPoint y: 356, endPoint x: 849, endPoint y: 379, distance: 23.4
click at [850, 357] on icon "Close" at bounding box center [848, 363] width 12 height 12
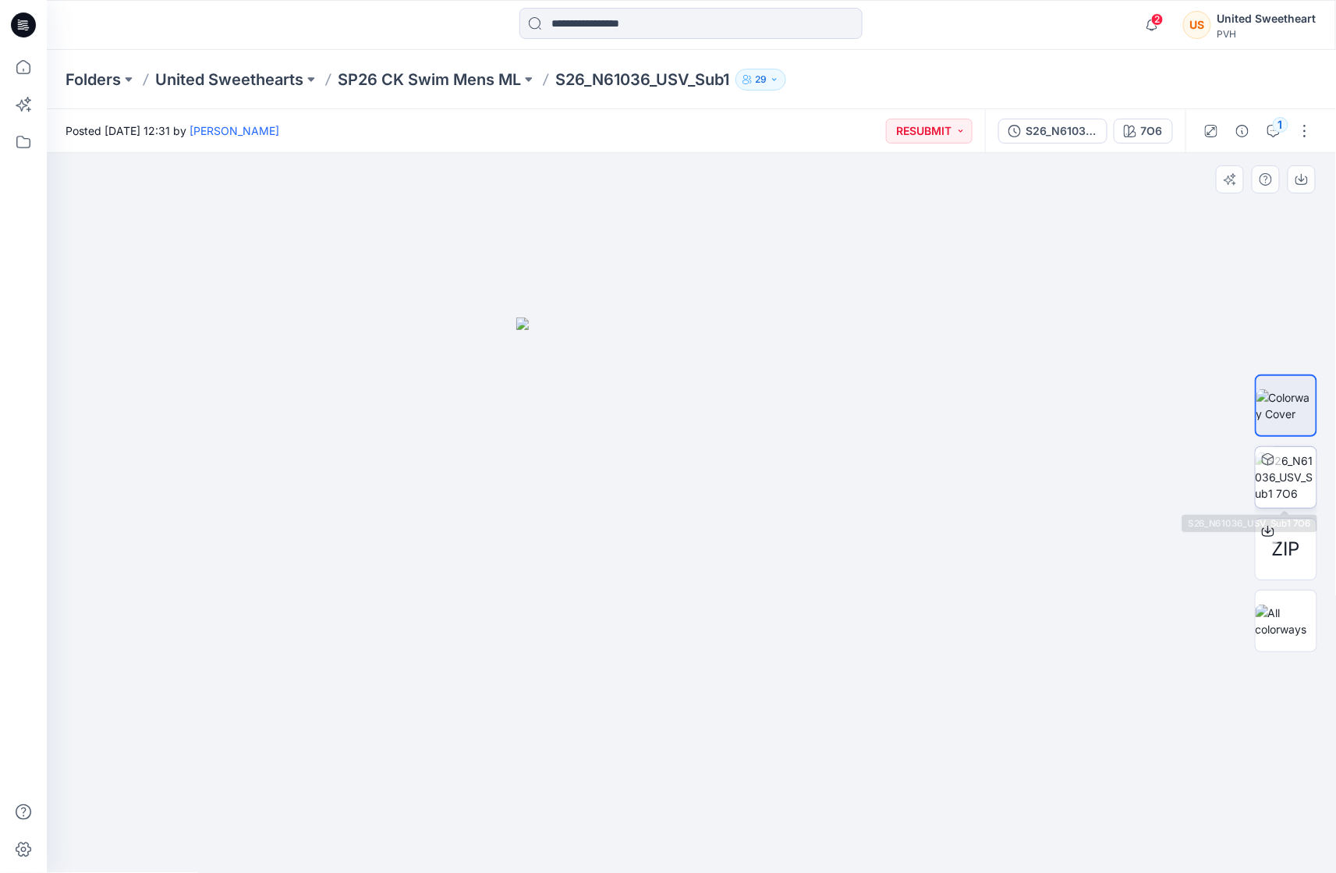
click at [1289, 463] on img at bounding box center [1286, 476] width 61 height 49
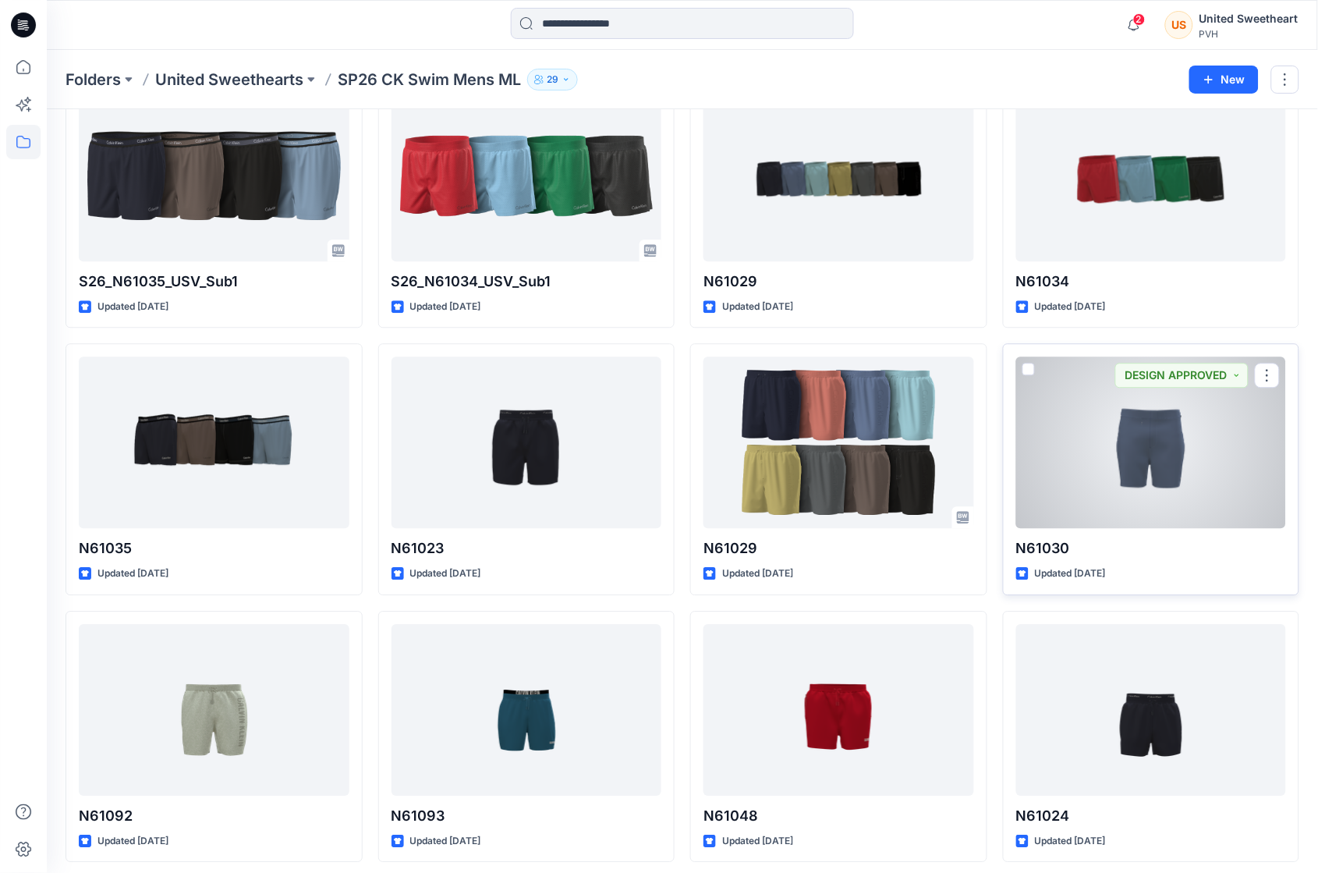
scroll to position [910, 0]
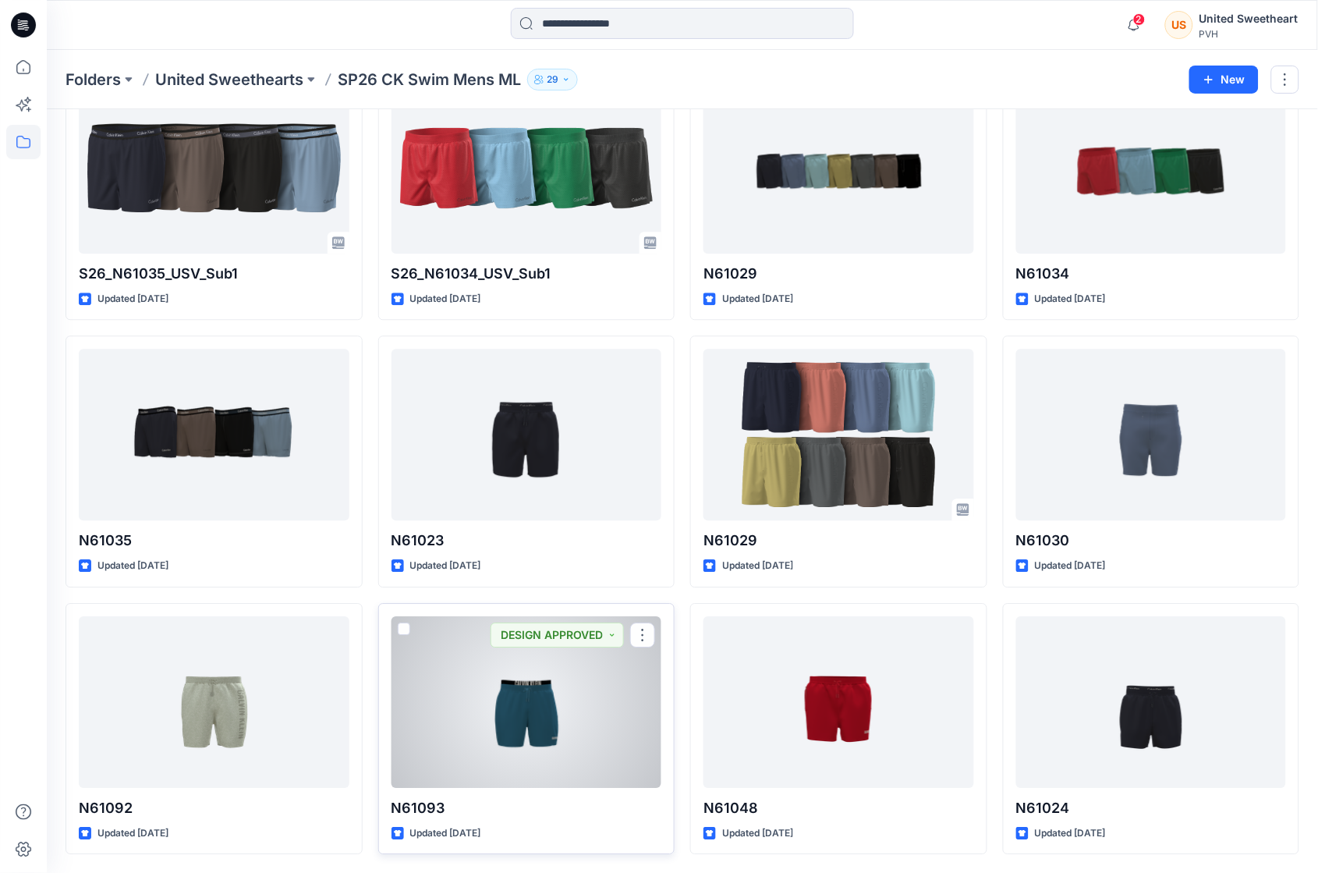
click at [546, 789] on div "N61093 Updated [DATE] DESIGN APPROVED" at bounding box center [526, 729] width 297 height 252
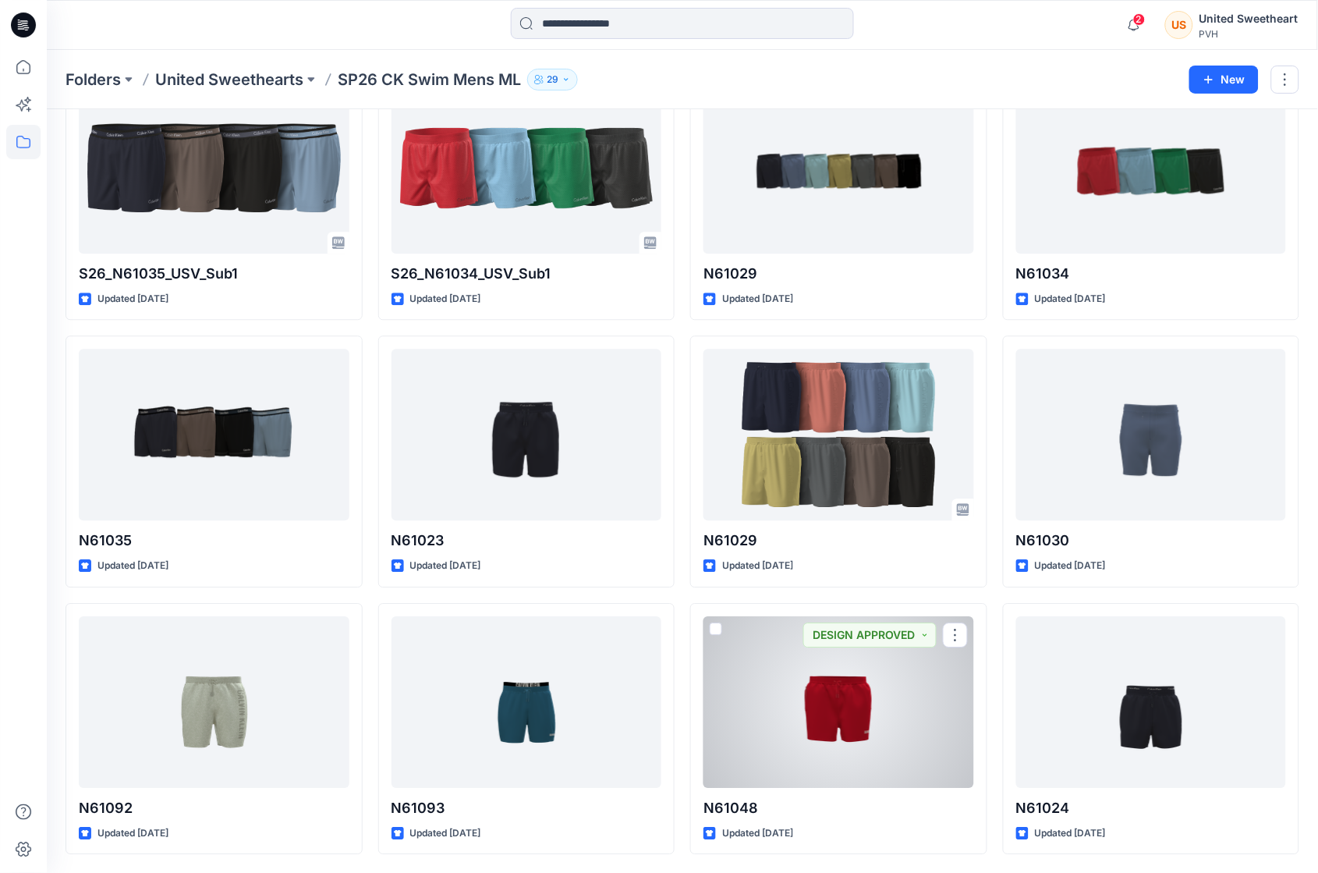
click at [553, 743] on div at bounding box center [527, 702] width 271 height 172
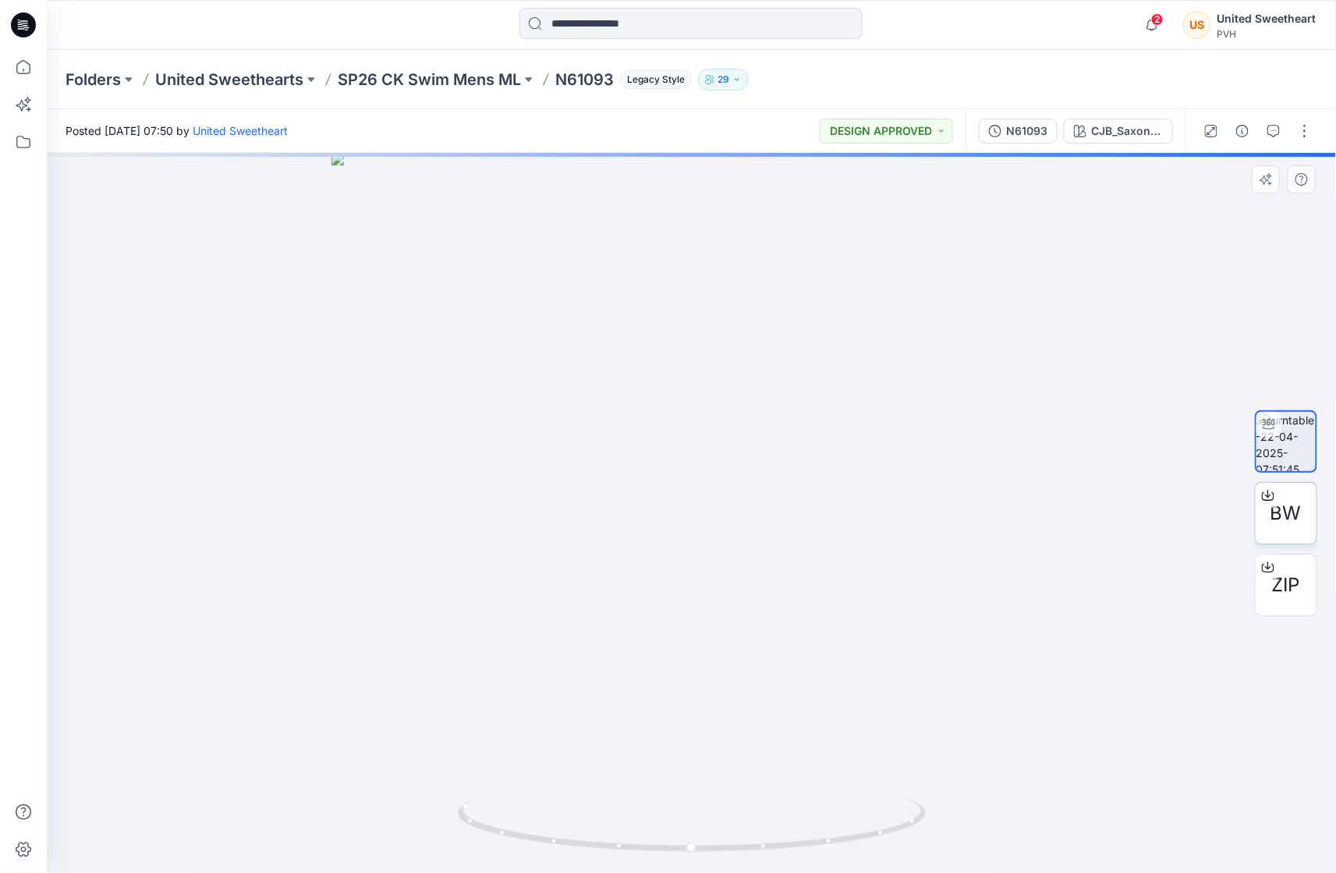
click at [1297, 529] on div "BW" at bounding box center [1286, 513] width 62 height 62
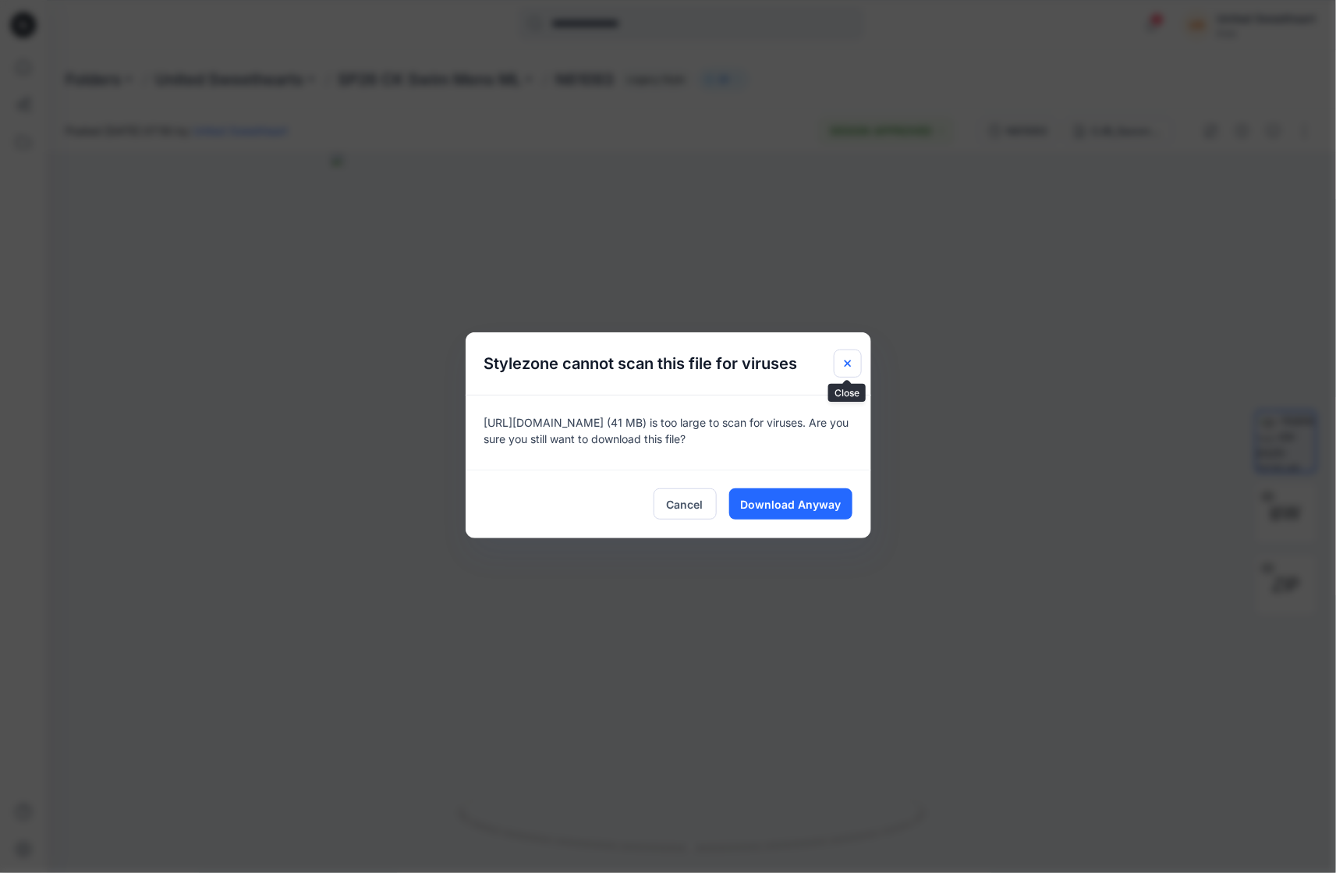
click at [839, 366] on button "Close" at bounding box center [848, 363] width 28 height 28
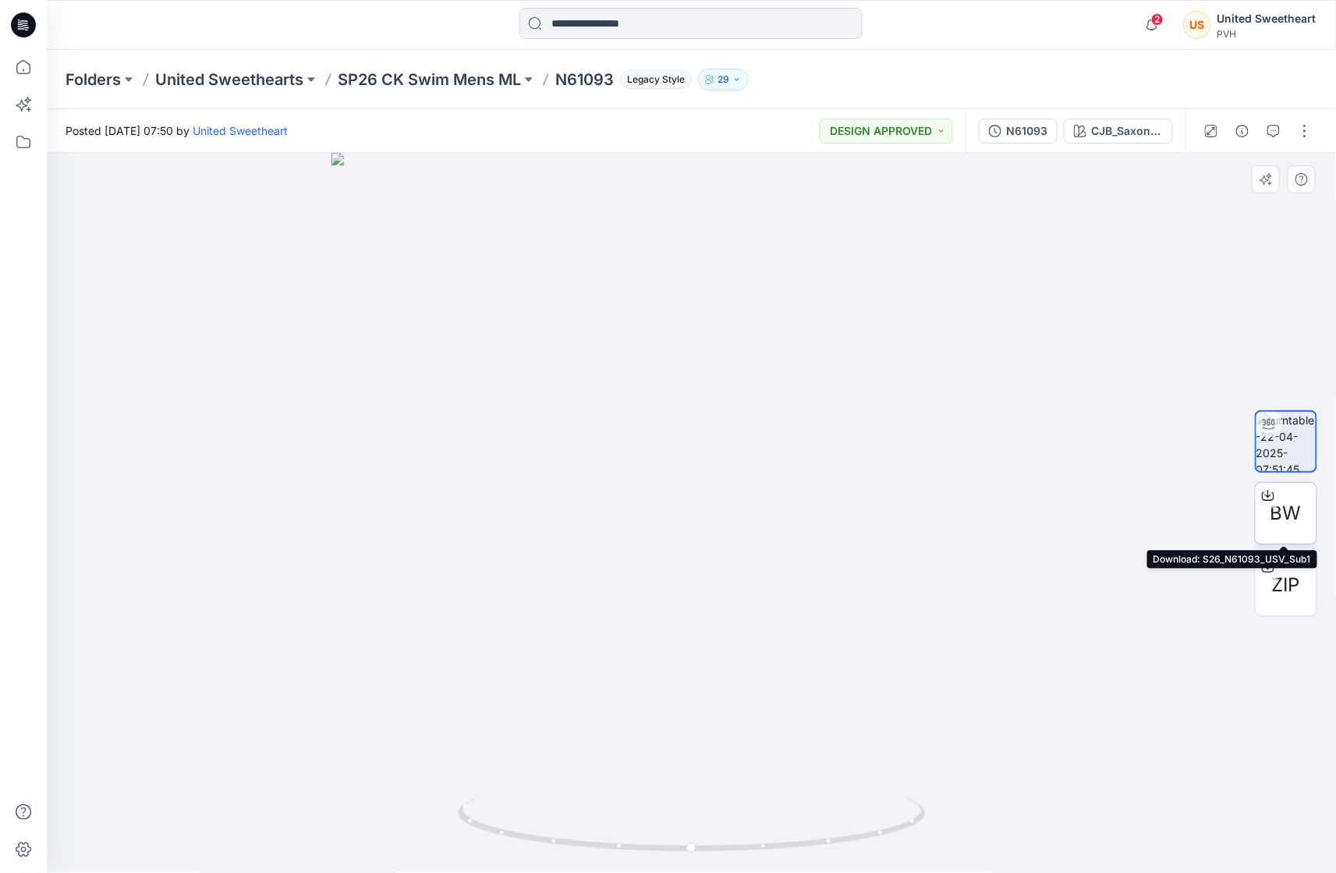
click at [1290, 515] on span "BW" at bounding box center [1286, 513] width 31 height 28
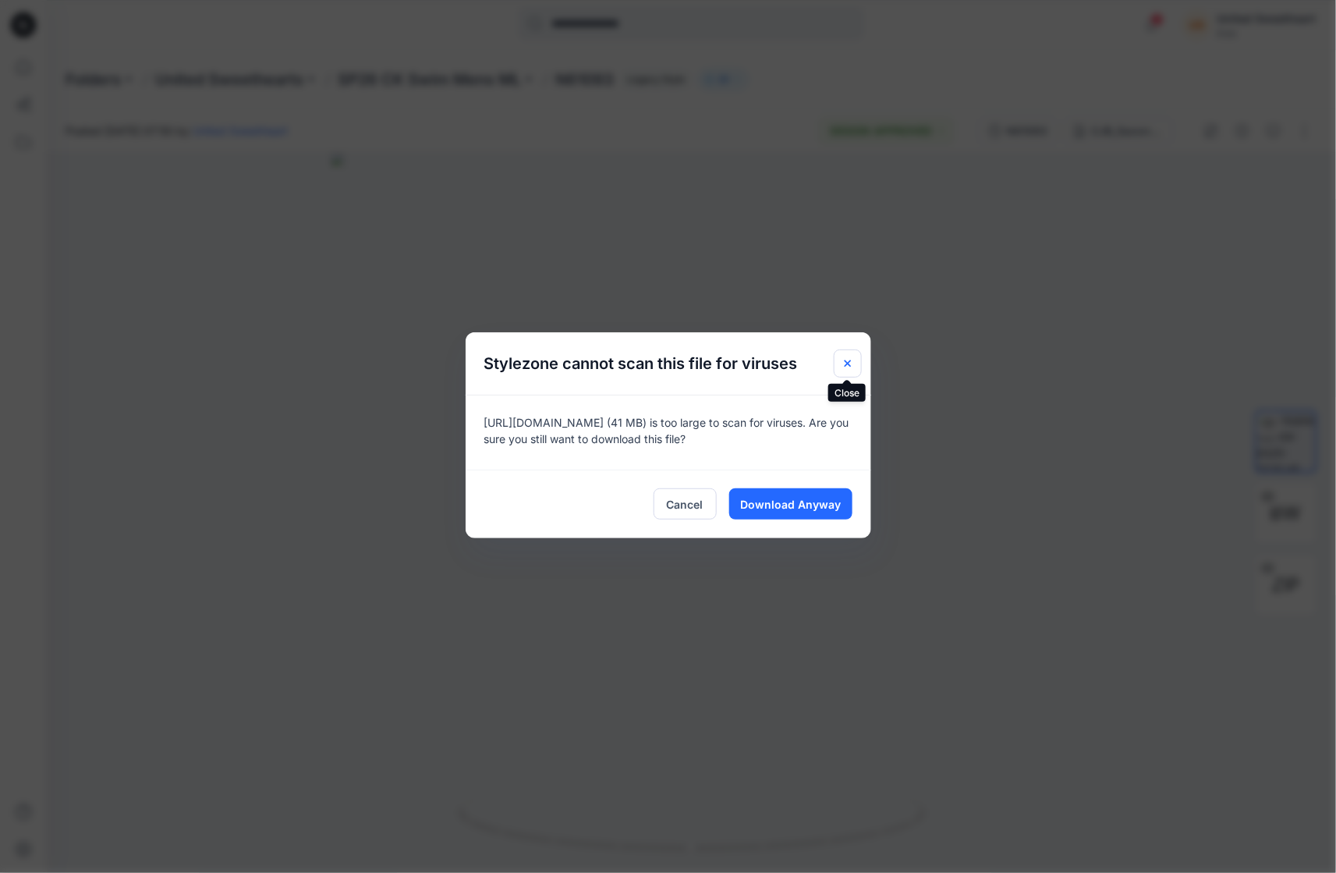
click at [837, 357] on button "Close" at bounding box center [848, 363] width 28 height 28
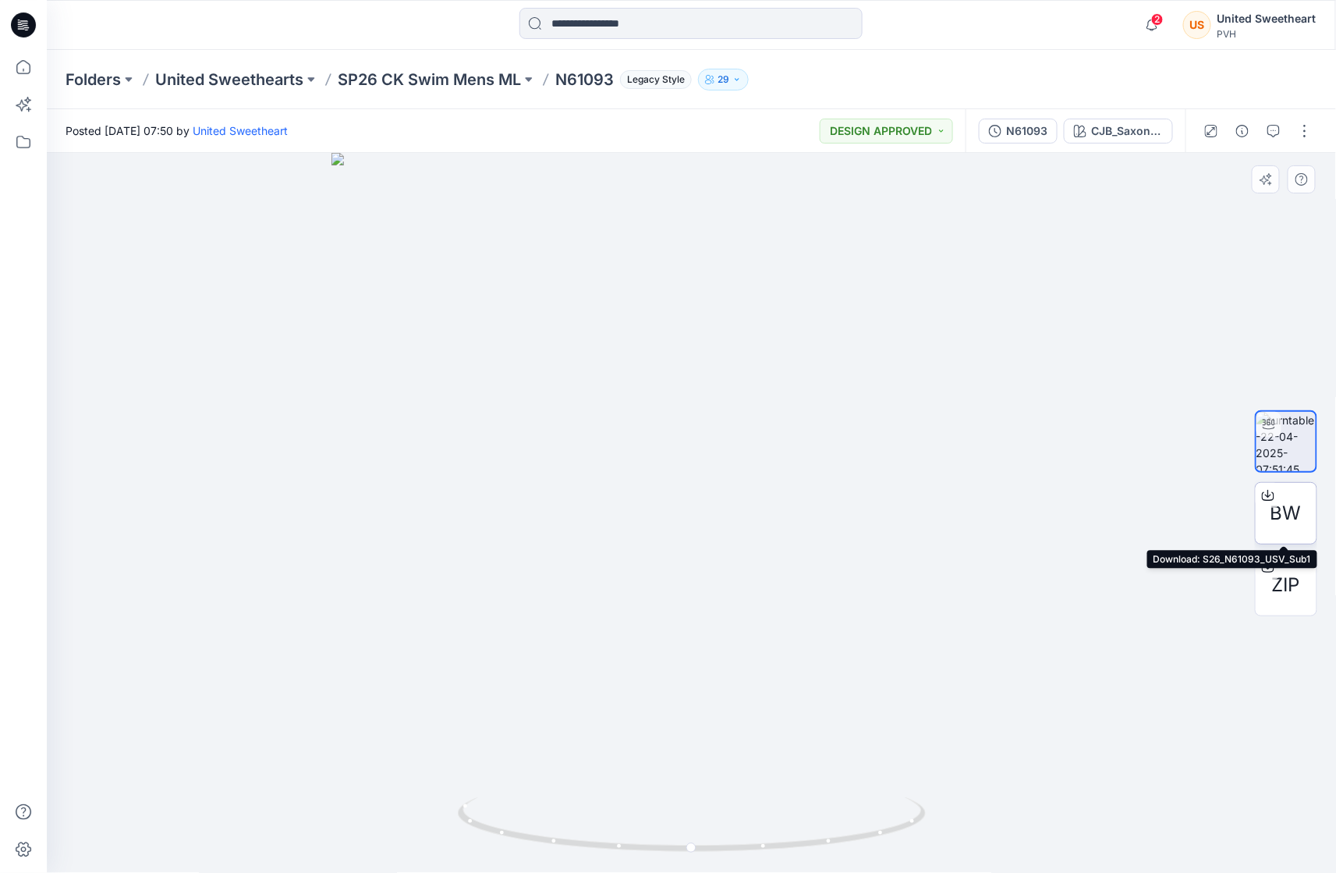
click at [1288, 519] on span "BW" at bounding box center [1286, 513] width 31 height 28
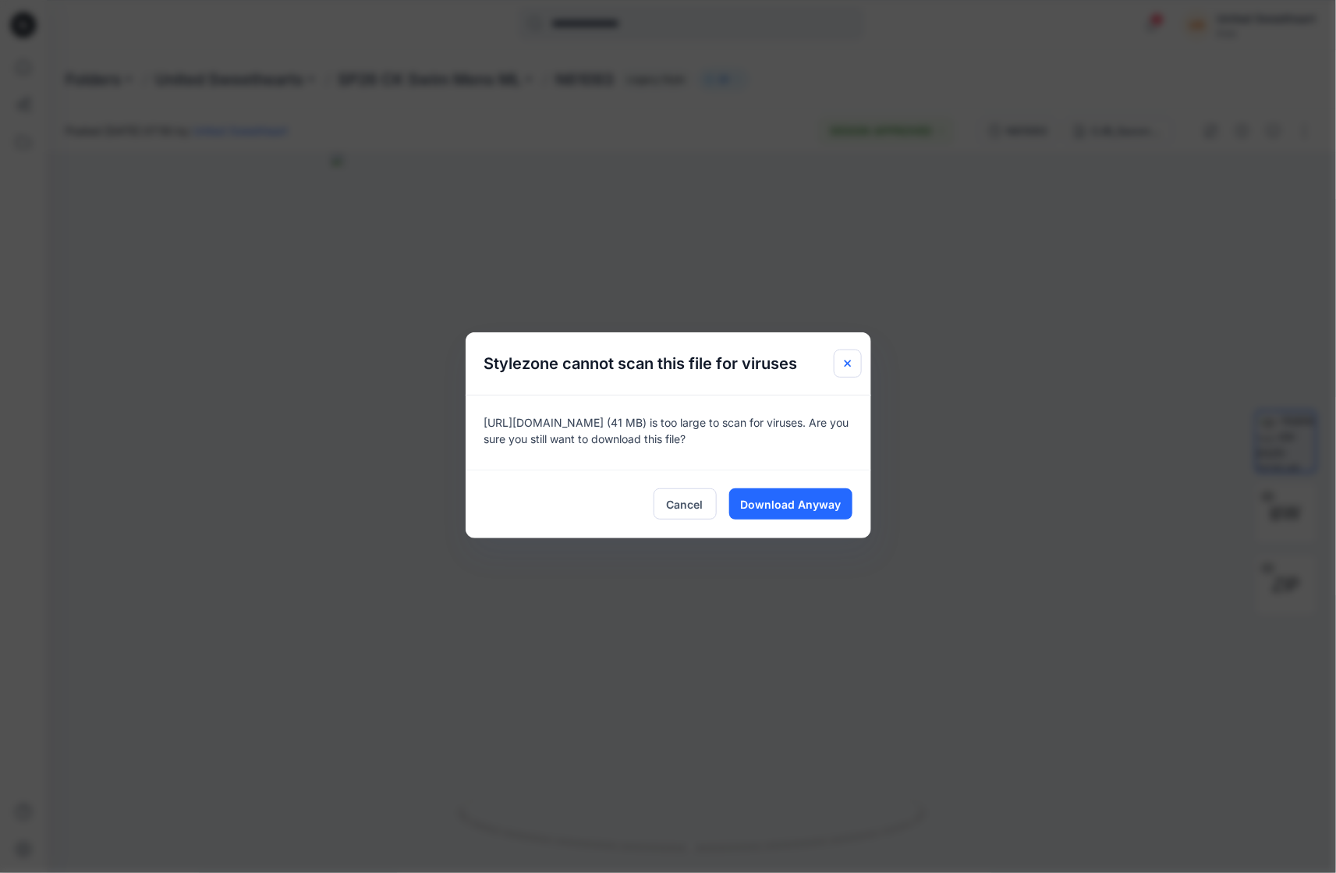
click at [853, 357] on icon "Close" at bounding box center [848, 363] width 12 height 12
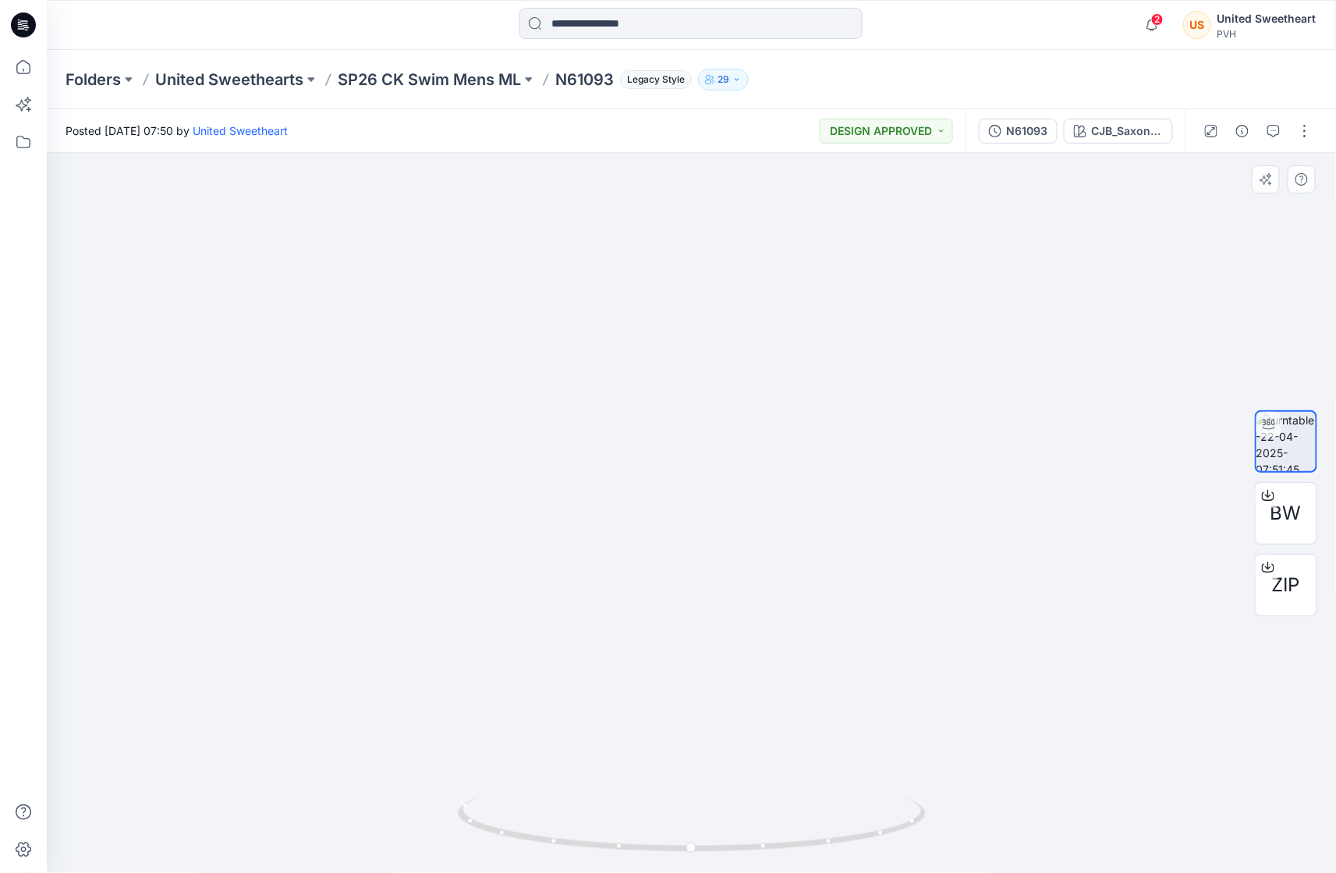
drag, startPoint x: 881, startPoint y: 631, endPoint x: 882, endPoint y: 576, distance: 55.4
click at [999, 581] on img at bounding box center [807, 311] width 1521 height 1126
drag, startPoint x: 675, startPoint y: 612, endPoint x: 680, endPoint y: 523, distance: 89.1
click at [672, 523] on img at bounding box center [801, 268] width 1521 height 1211
drag, startPoint x: 896, startPoint y: 643, endPoint x: 874, endPoint y: 655, distance: 25.8
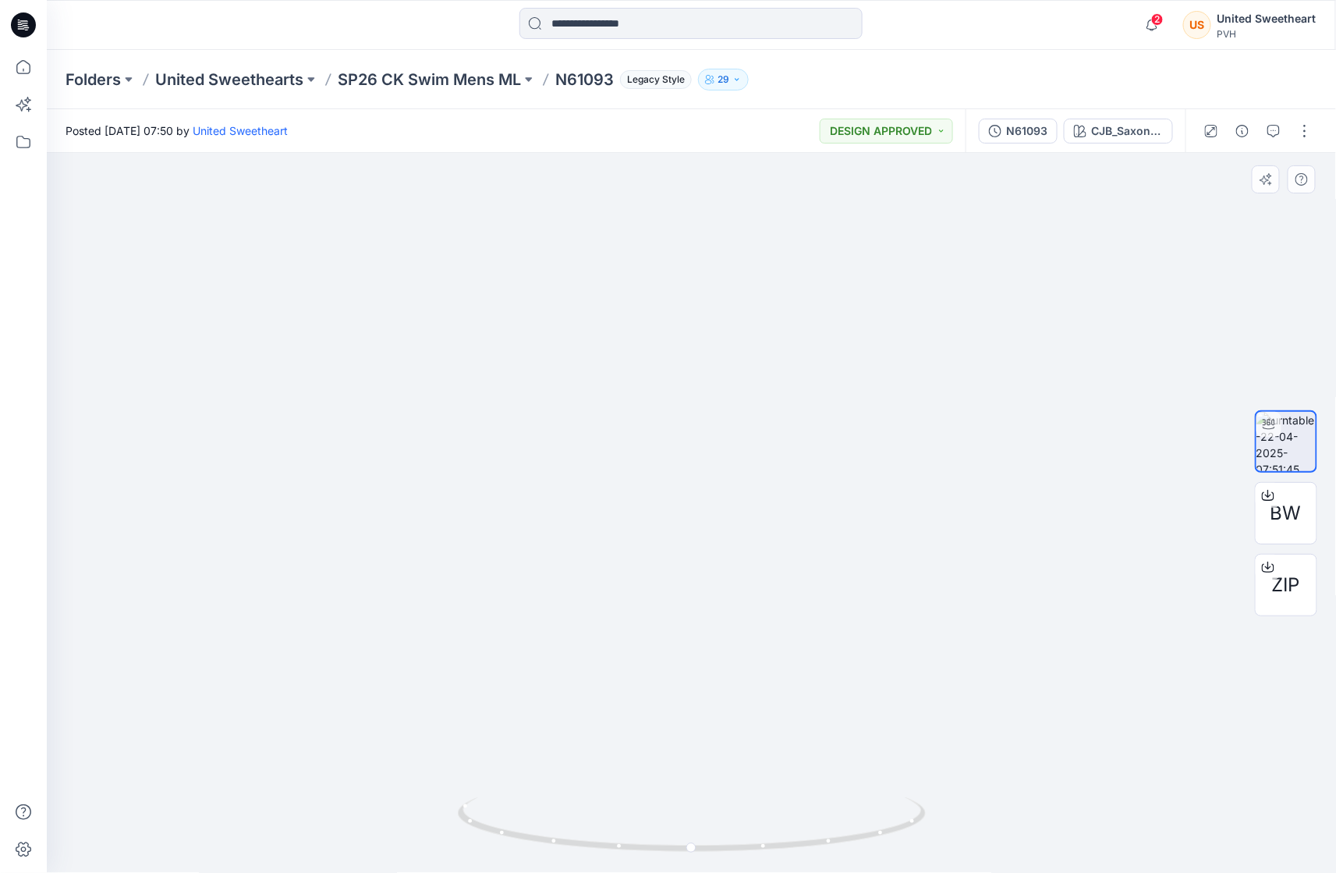
click at [874, 655] on img at bounding box center [662, 256] width 1521 height 1235
drag, startPoint x: 743, startPoint y: 850, endPoint x: 828, endPoint y: 848, distance: 84.3
click at [752, 850] on icon at bounding box center [694, 826] width 472 height 59
drag, startPoint x: 835, startPoint y: 846, endPoint x: 947, endPoint y: 837, distance: 111.9
click at [959, 837] on div at bounding box center [691, 513] width 1289 height 720
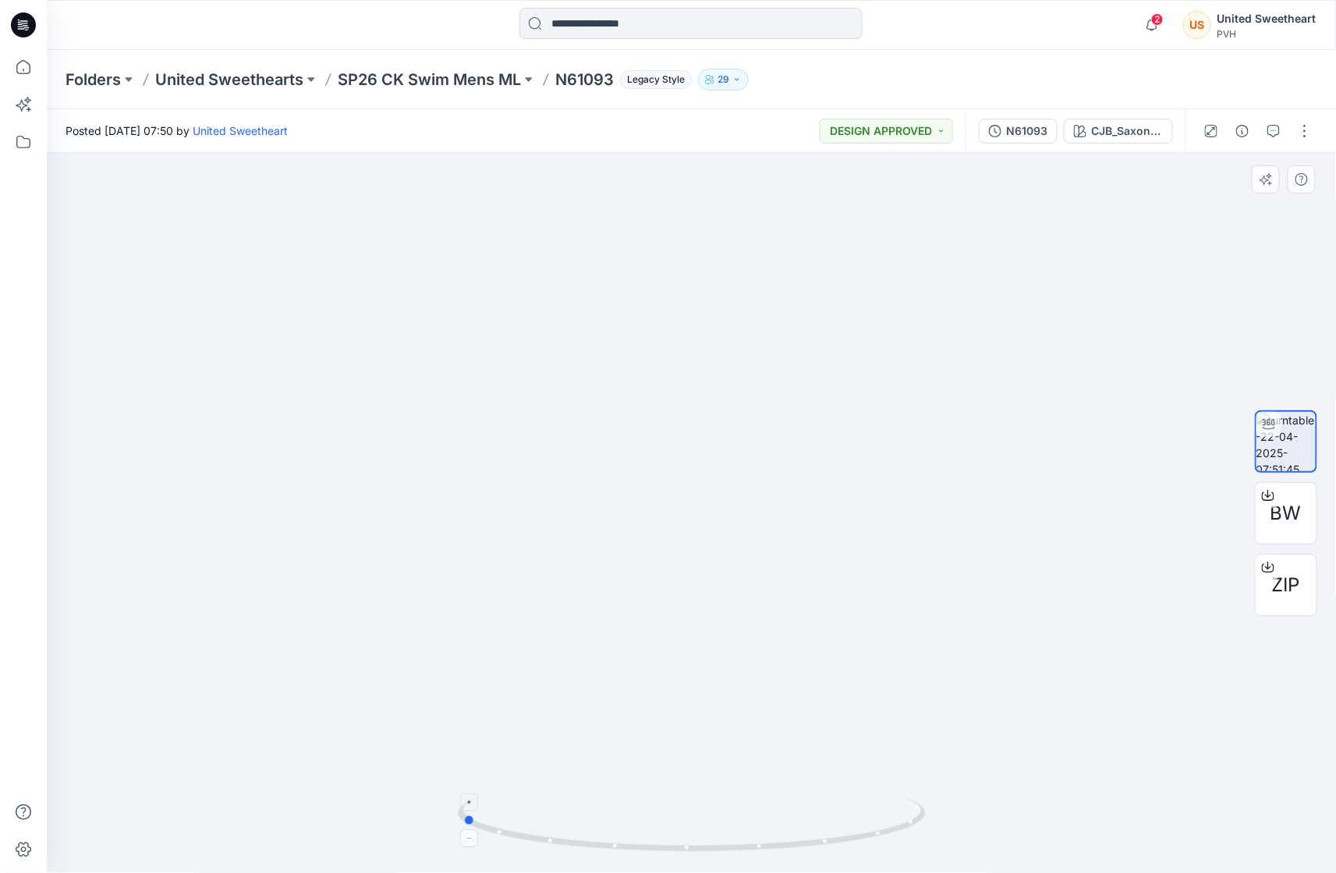
drag, startPoint x: 896, startPoint y: 825, endPoint x: 881, endPoint y: 828, distance: 16.1
click at [923, 818] on icon at bounding box center [694, 826] width 472 height 59
drag, startPoint x: 732, startPoint y: 846, endPoint x: 850, endPoint y: 839, distance: 118.1
click at [859, 839] on icon at bounding box center [694, 826] width 472 height 59
drag, startPoint x: 694, startPoint y: 863, endPoint x: 868, endPoint y: 842, distance: 175.2
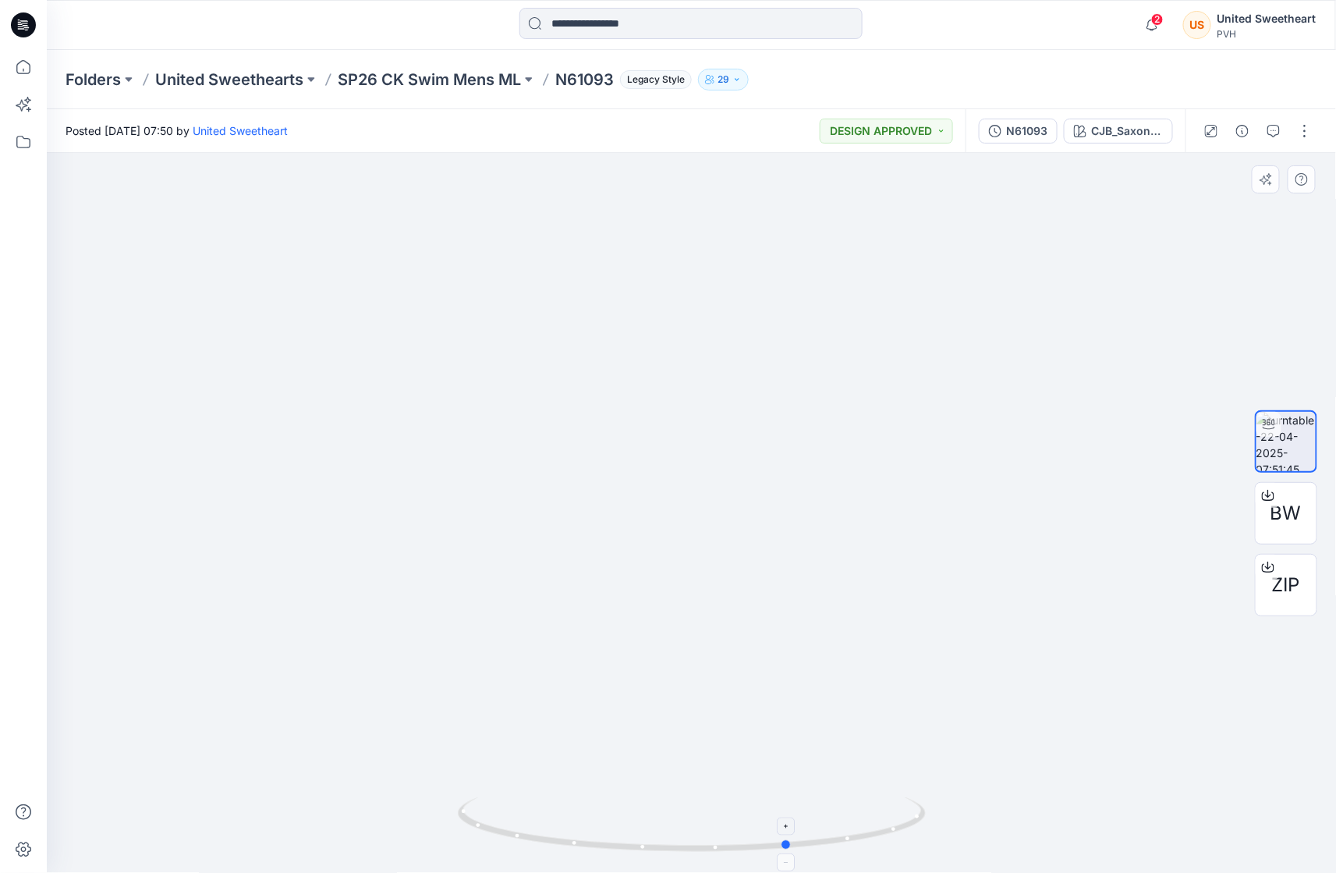
click at [868, 842] on div at bounding box center [692, 834] width 468 height 78
drag, startPoint x: 704, startPoint y: 851, endPoint x: 876, endPoint y: 841, distance: 171.9
click at [876, 841] on icon at bounding box center [694, 826] width 472 height 59
drag, startPoint x: 723, startPoint y: 847, endPoint x: 1031, endPoint y: 791, distance: 312.4
click at [1031, 791] on div at bounding box center [691, 513] width 1289 height 720
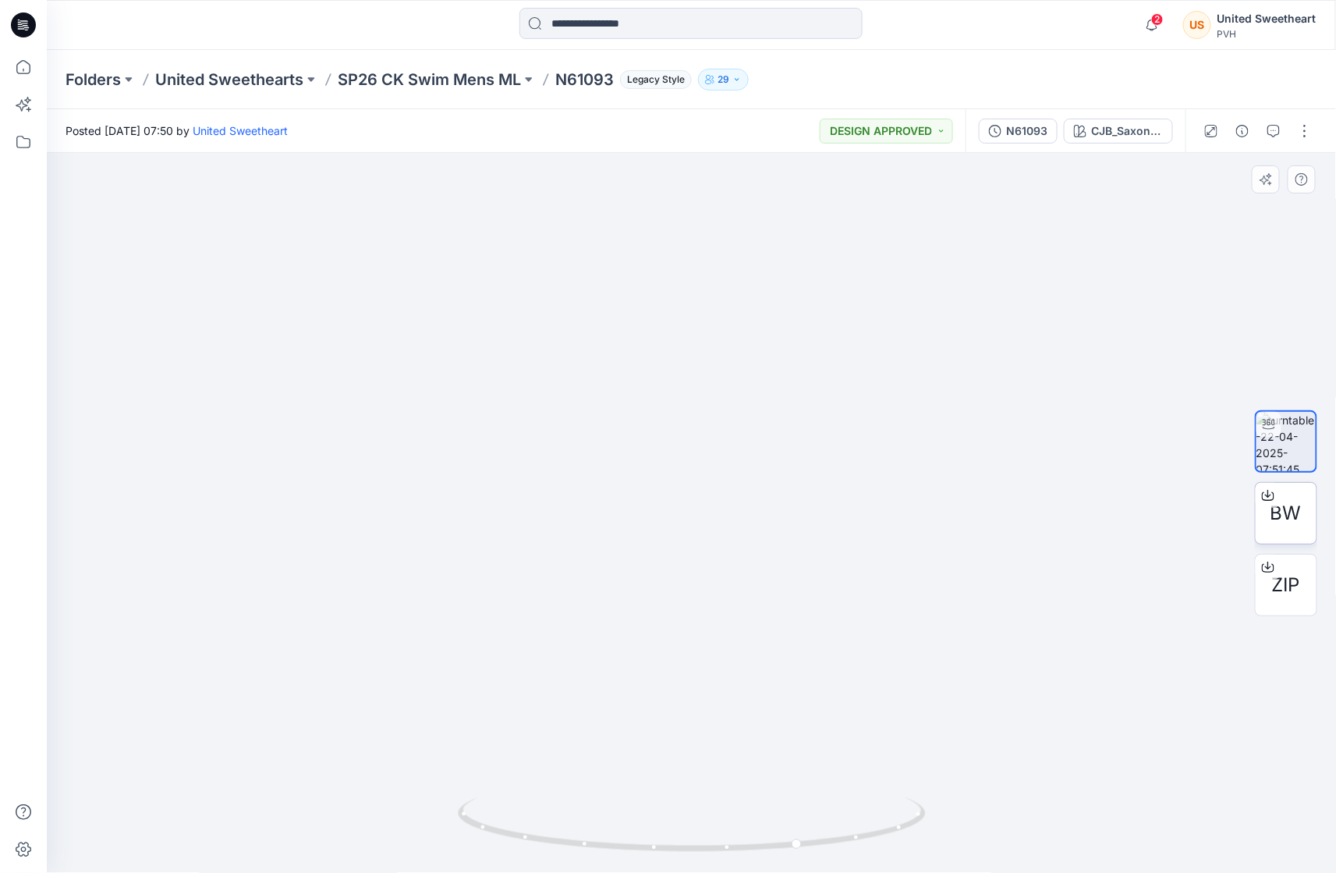
click at [1275, 534] on div "BW" at bounding box center [1286, 513] width 62 height 62
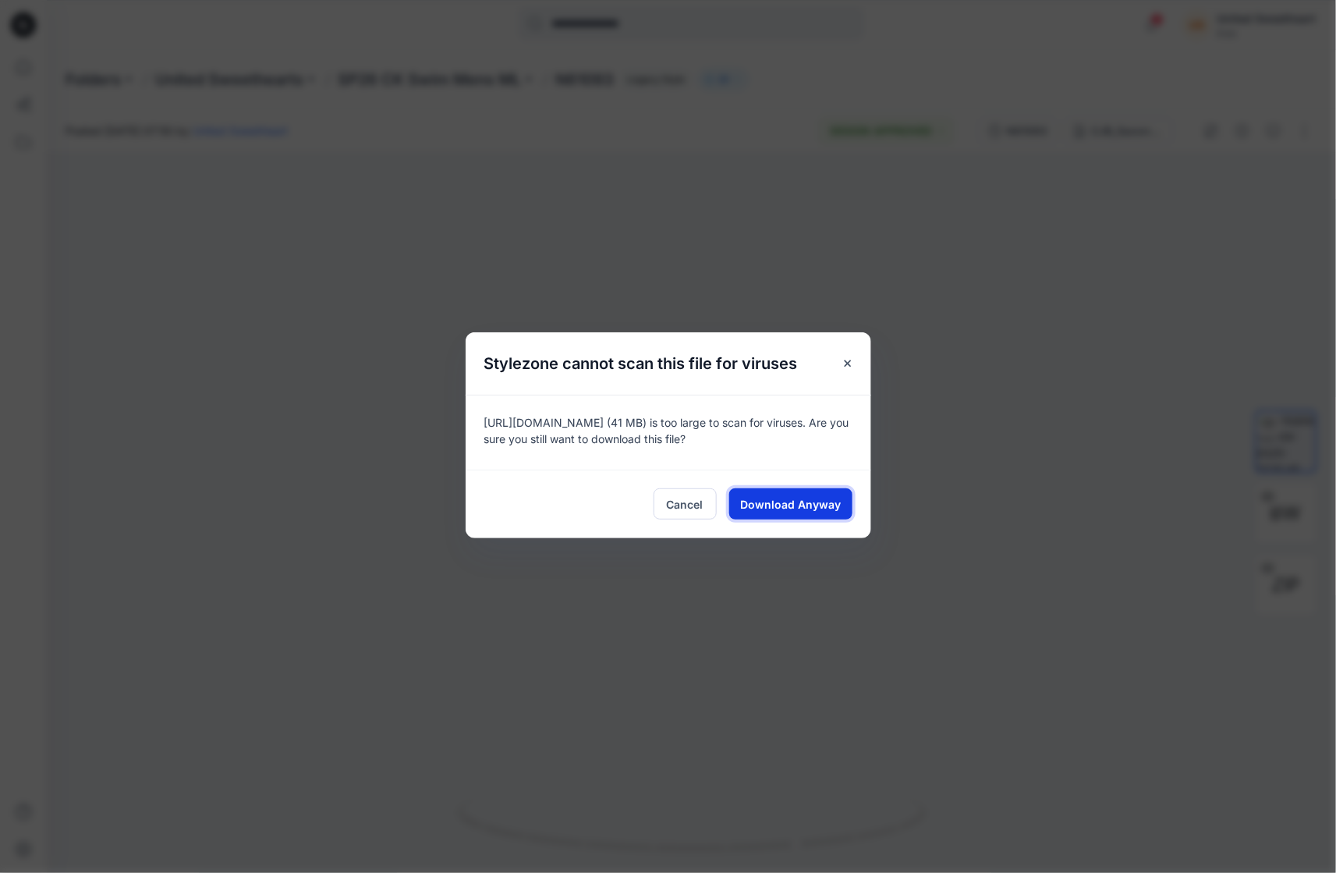
click at [770, 513] on button "Download Anyway" at bounding box center [790, 503] width 123 height 31
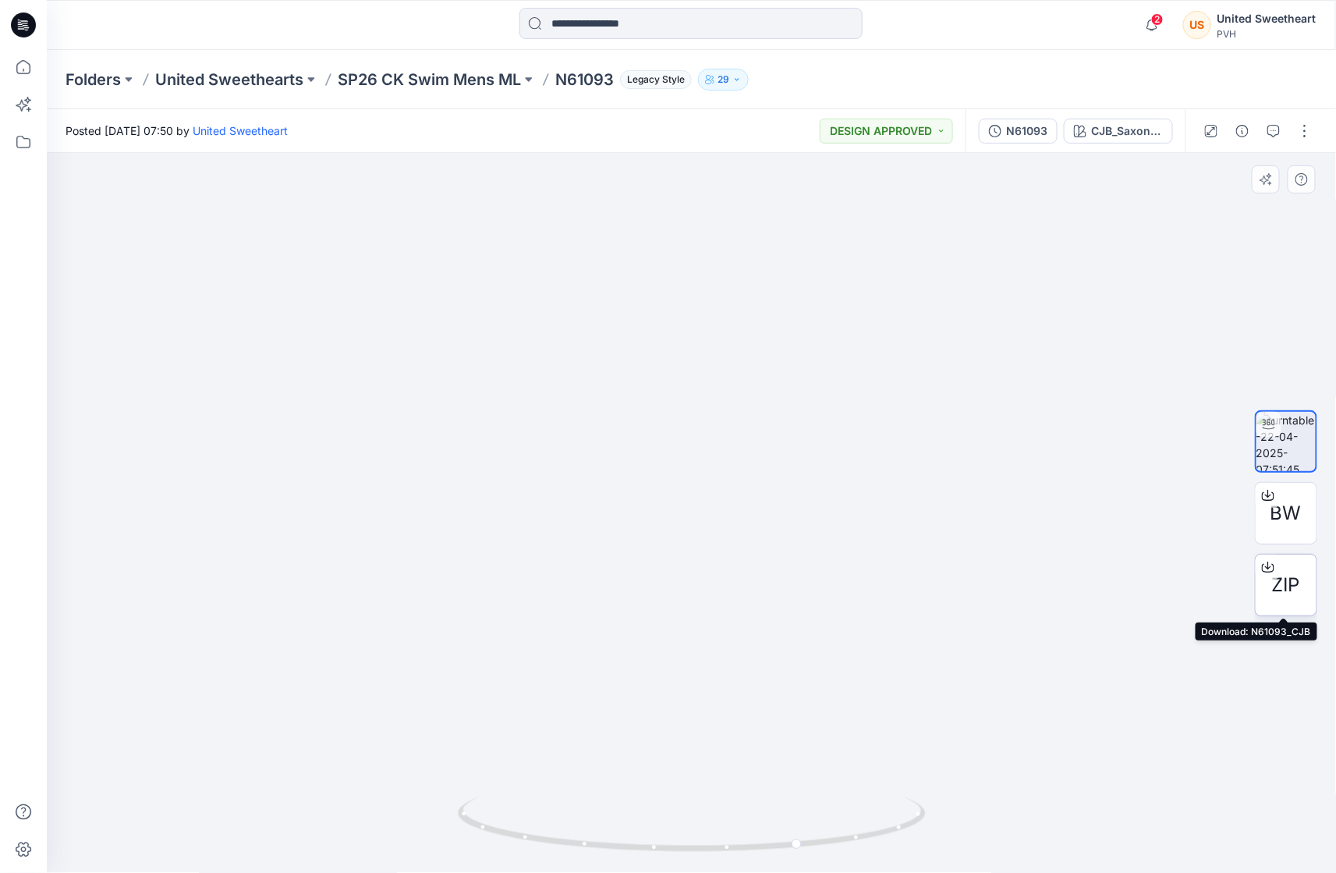
click at [1300, 598] on span "ZIP" at bounding box center [1286, 585] width 28 height 28
drag, startPoint x: 648, startPoint y: 830, endPoint x: 884, endPoint y: 811, distance: 236.4
click at [883, 810] on icon at bounding box center [694, 826] width 472 height 59
drag, startPoint x: 681, startPoint y: 855, endPoint x: 829, endPoint y: 838, distance: 149.2
click at [829, 838] on icon at bounding box center [694, 826] width 472 height 59
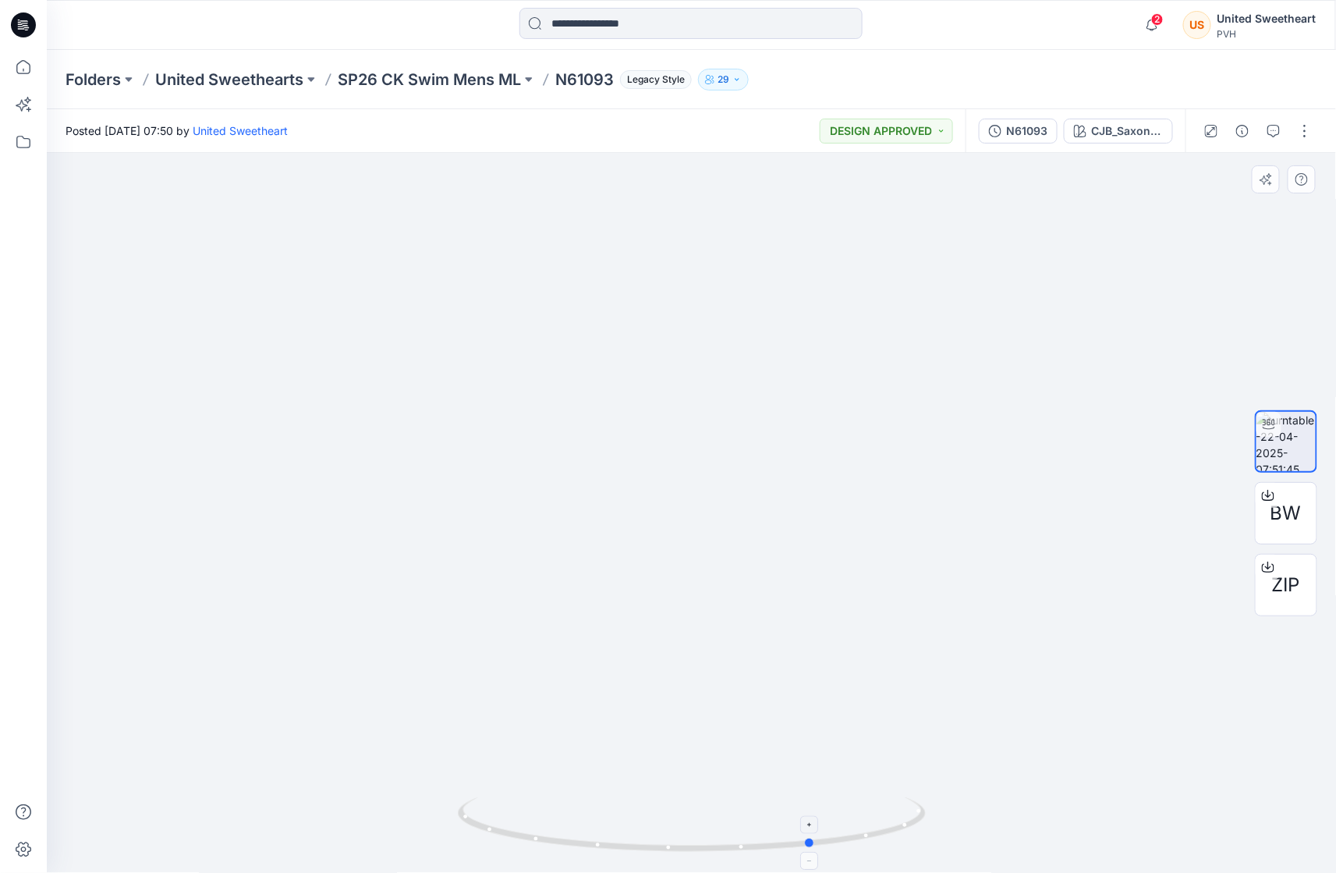
drag, startPoint x: 694, startPoint y: 832, endPoint x: 794, endPoint y: 828, distance: 100.7
click at [794, 828] on icon at bounding box center [694, 826] width 472 height 59
drag, startPoint x: 591, startPoint y: 819, endPoint x: 715, endPoint y: 823, distance: 124.1
click at [715, 823] on icon at bounding box center [694, 826] width 472 height 59
drag, startPoint x: 601, startPoint y: 834, endPoint x: 1014, endPoint y: 821, distance: 413.7
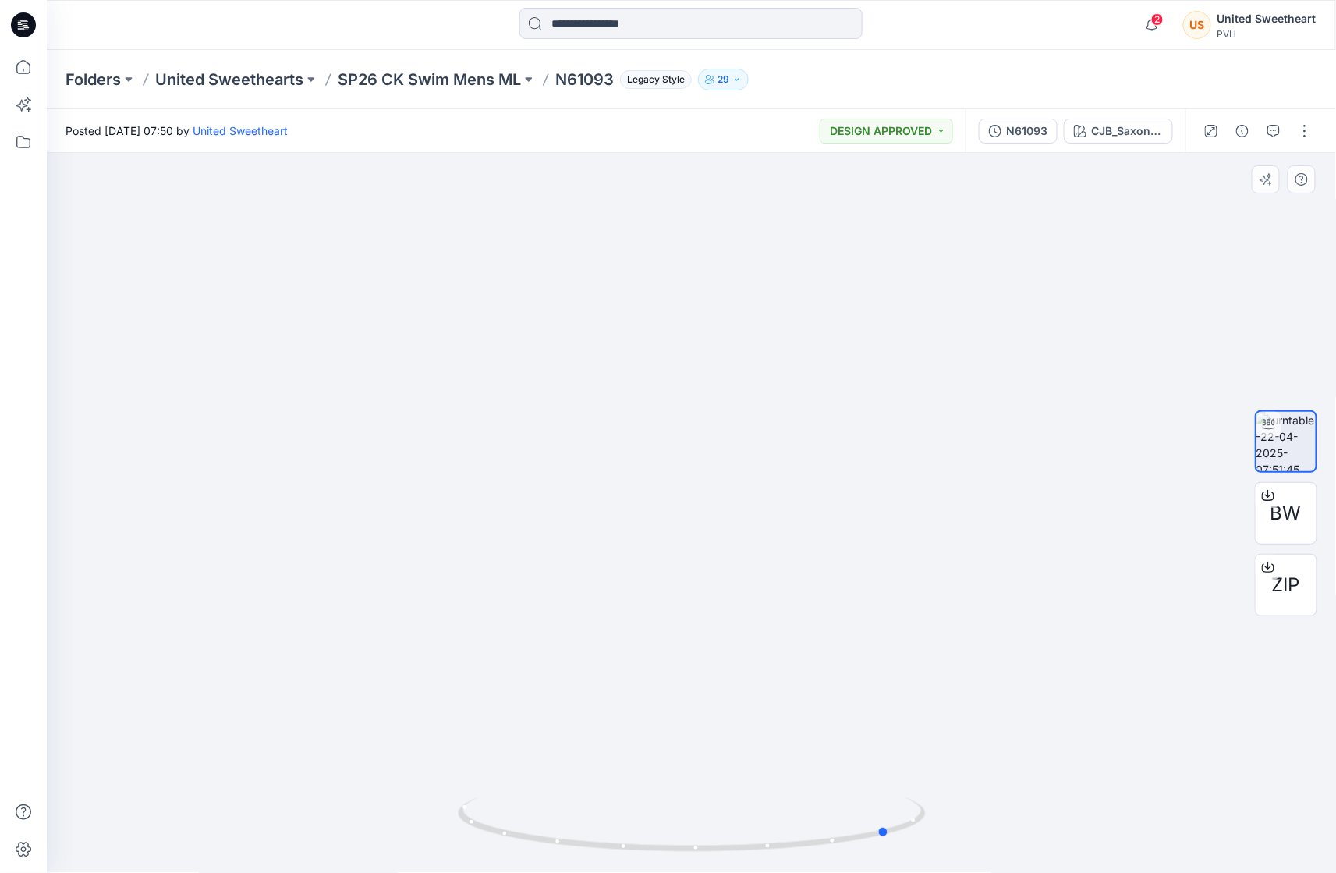
click at [1014, 821] on div at bounding box center [691, 513] width 1289 height 720
click at [1296, 537] on div "BW" at bounding box center [1286, 513] width 62 height 62
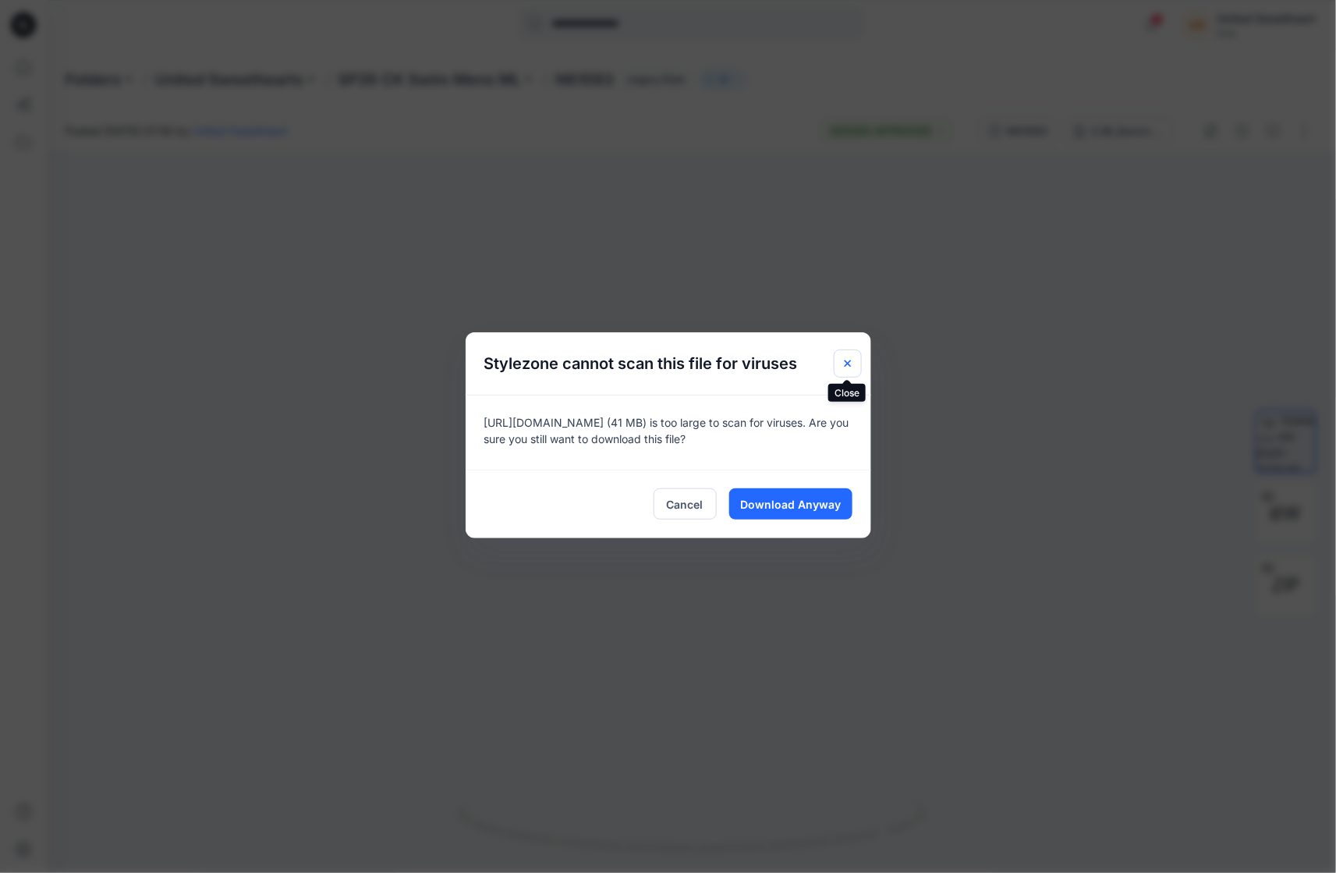
click at [839, 362] on button "Close" at bounding box center [848, 363] width 28 height 28
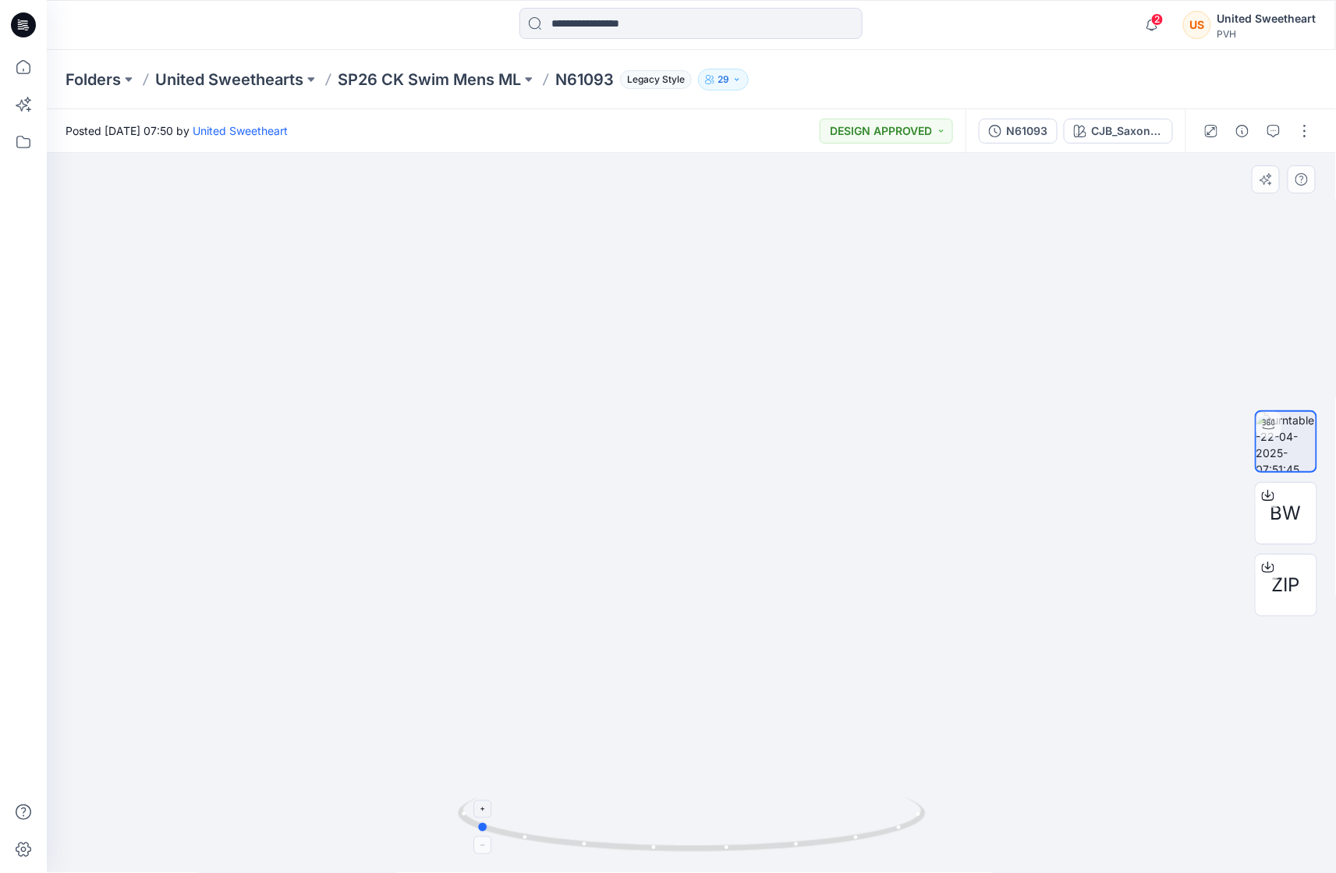
drag, startPoint x: 792, startPoint y: 825, endPoint x: 699, endPoint y: 847, distance: 95.4
click at [737, 839] on icon at bounding box center [694, 826] width 472 height 59
click at [657, 853] on icon at bounding box center [694, 826] width 472 height 59
click at [725, 852] on icon at bounding box center [694, 826] width 472 height 59
drag, startPoint x: 788, startPoint y: 852, endPoint x: 701, endPoint y: 857, distance: 87.5
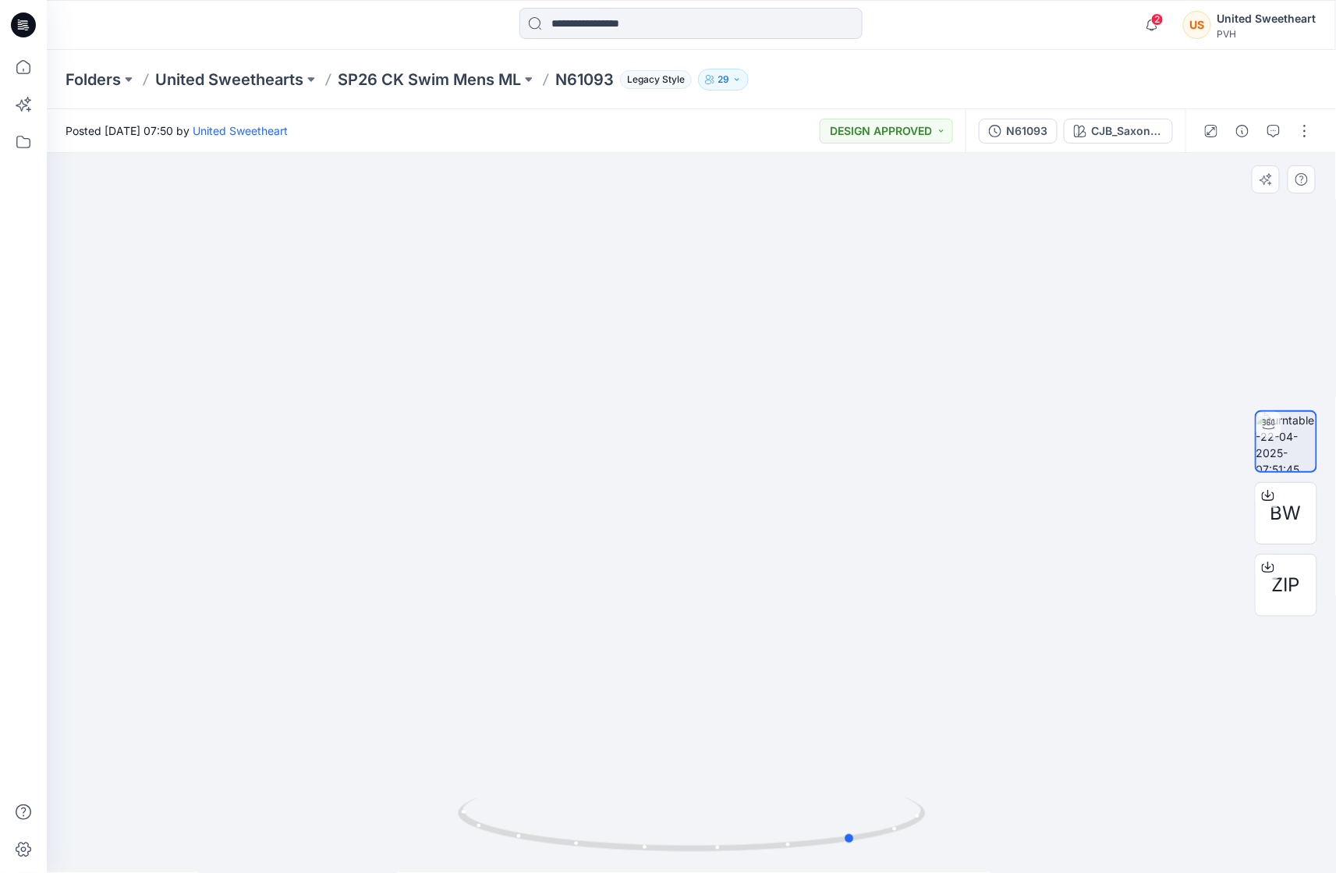
click at [701, 857] on div at bounding box center [692, 834] width 468 height 78
drag, startPoint x: 849, startPoint y: 838, endPoint x: 822, endPoint y: 839, distance: 26.6
click at [836, 839] on icon at bounding box center [694, 826] width 472 height 59
drag, startPoint x: 879, startPoint y: 825, endPoint x: 864, endPoint y: 829, distance: 16.1
click at [869, 828] on icon at bounding box center [694, 826] width 472 height 59
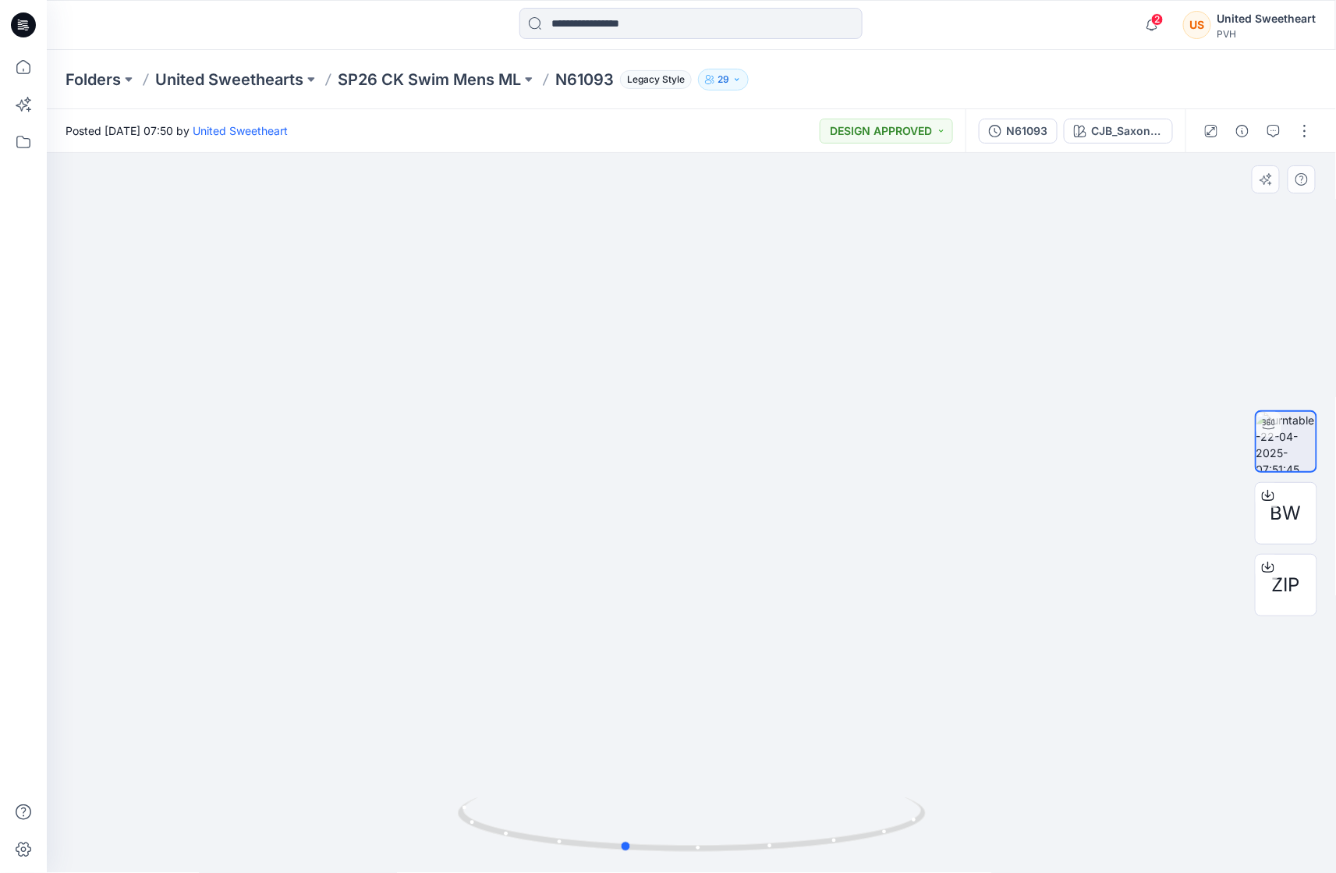
drag, startPoint x: 898, startPoint y: 825, endPoint x: 547, endPoint y: 867, distance: 353.7
click at [553, 867] on div at bounding box center [692, 834] width 468 height 78
drag, startPoint x: 789, startPoint y: 825, endPoint x: 298, endPoint y: 844, distance: 491.8
click at [338, 844] on div at bounding box center [691, 513] width 1289 height 720
click at [341, 504] on img at bounding box center [692, 303] width 1390 height 1140
